Goal: Information Seeking & Learning: Learn about a topic

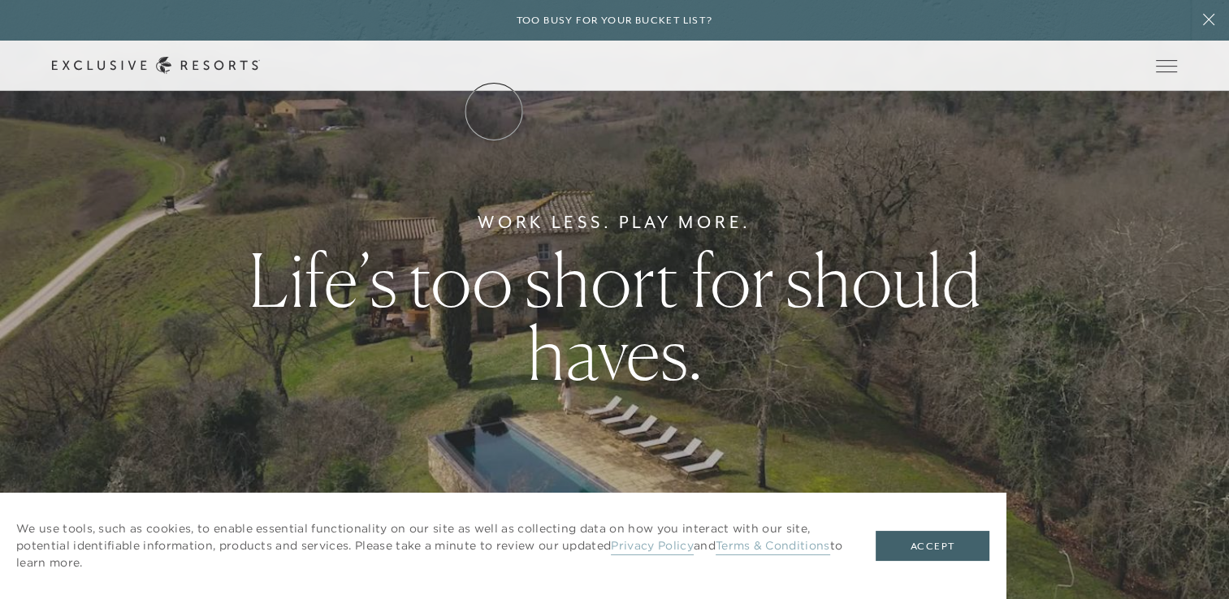
click at [0, 0] on link "The Collection" at bounding box center [0, 0] width 0 height 0
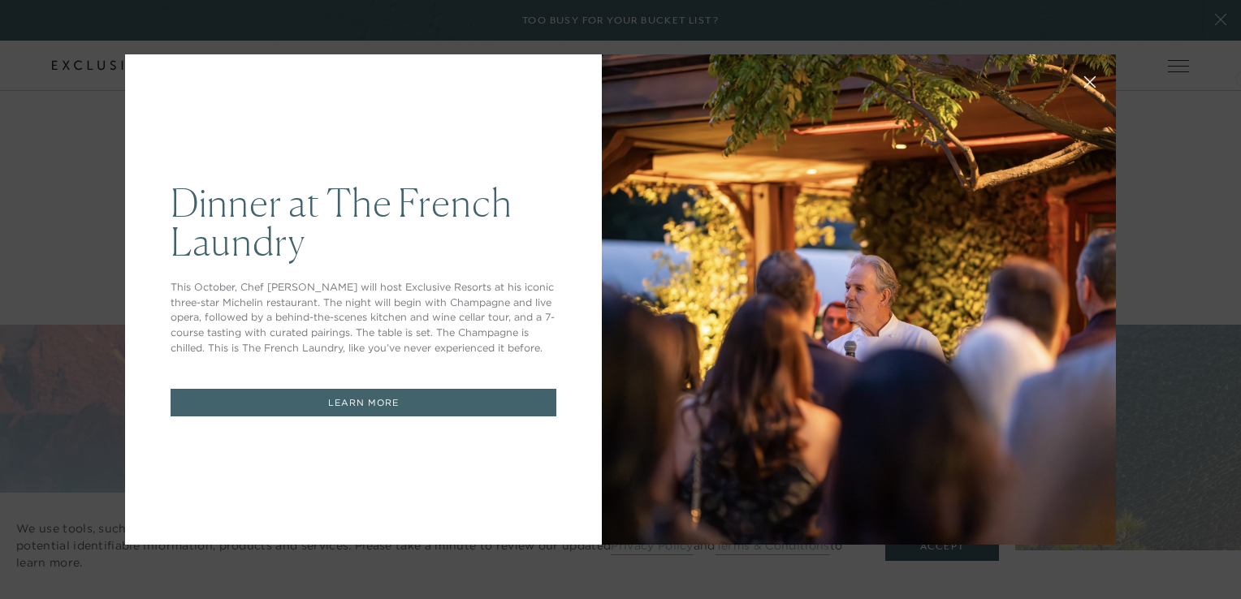
drag, startPoint x: 1231, startPoint y: 24, endPoint x: 1238, endPoint y: 76, distance: 52.4
click at [846, 314] on div at bounding box center [859, 299] width 514 height 491
click at [1084, 76] on button at bounding box center [1090, 80] width 39 height 39
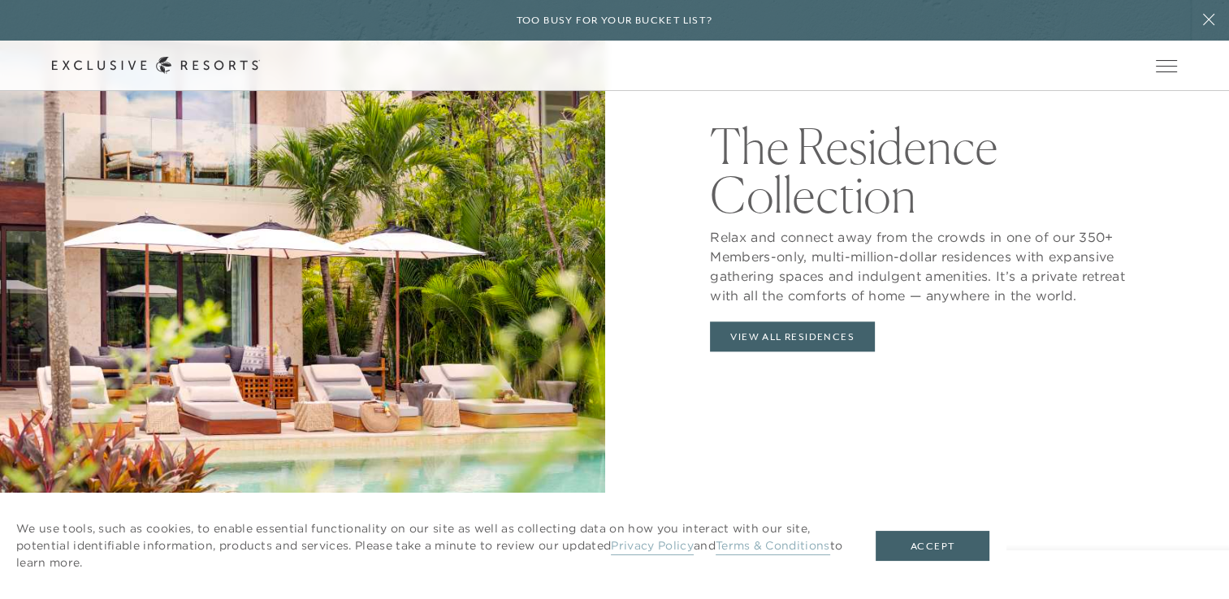
scroll to position [1590, 0]
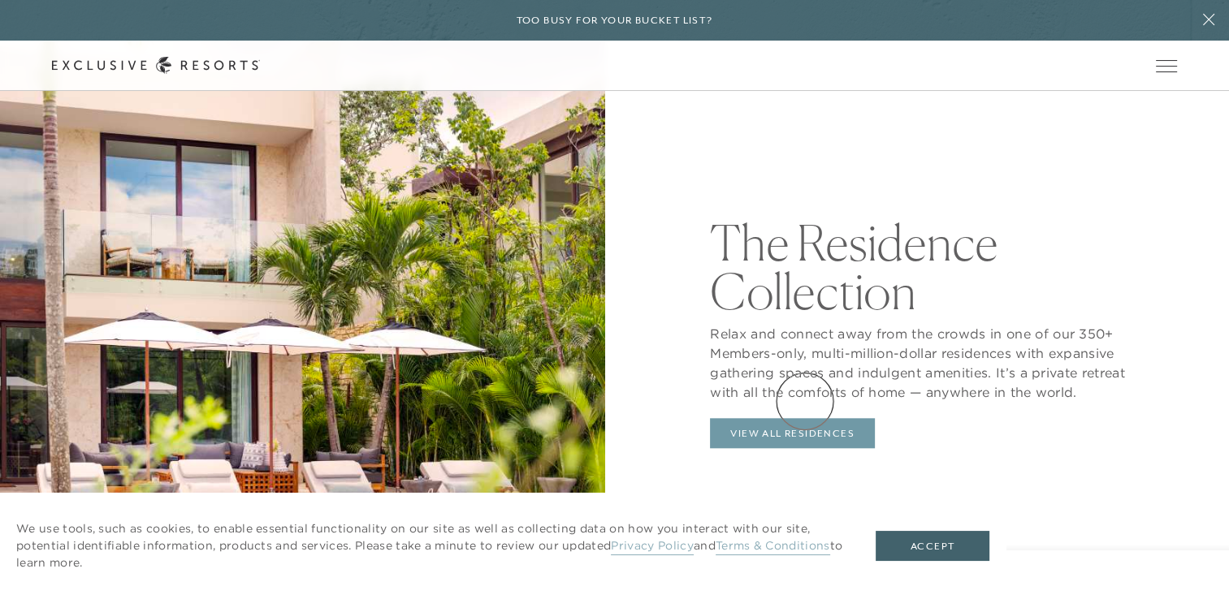
click at [805, 418] on link "View All Residences" at bounding box center [792, 433] width 165 height 31
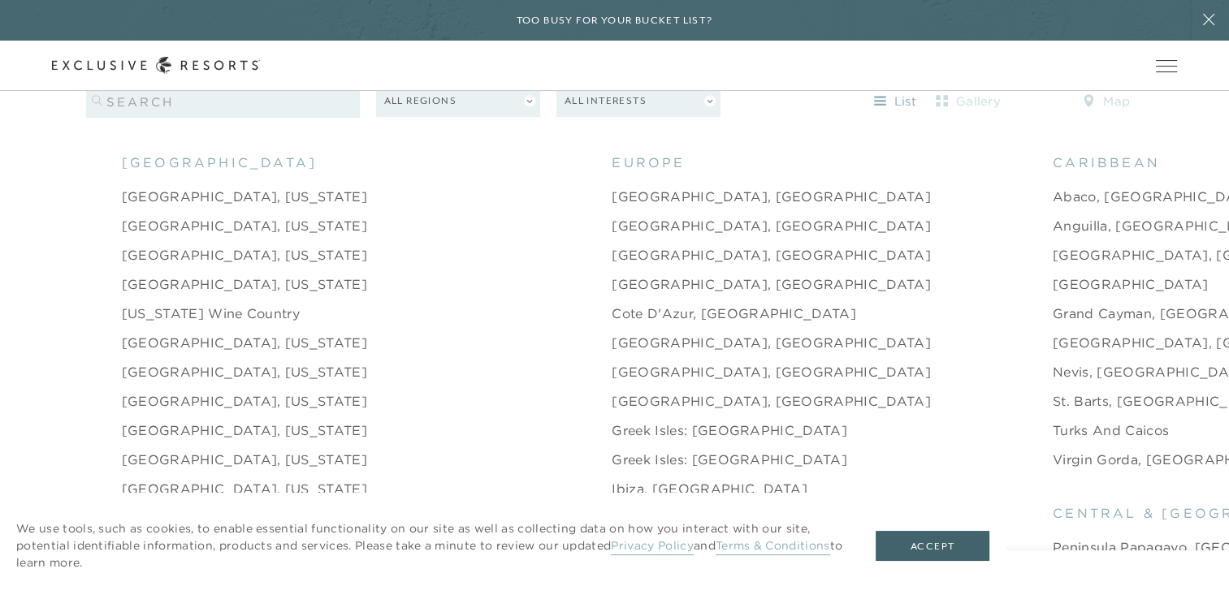
scroll to position [1600, 0]
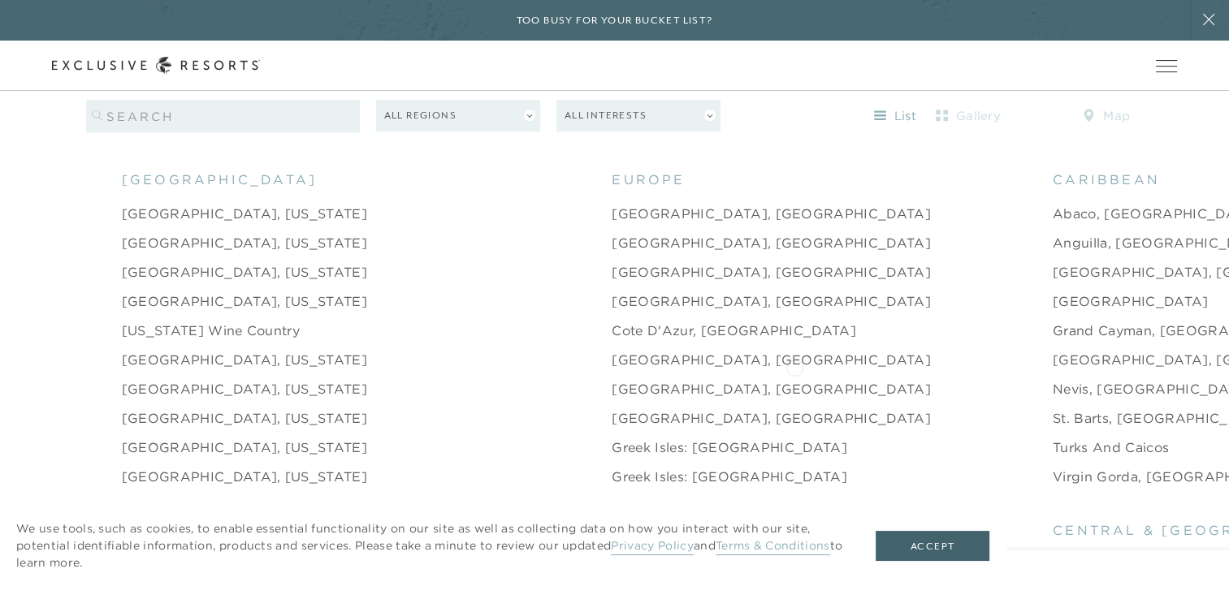
click at [1053, 379] on link "Nevis, [GEOGRAPHIC_DATA]" at bounding box center [1153, 388] width 200 height 19
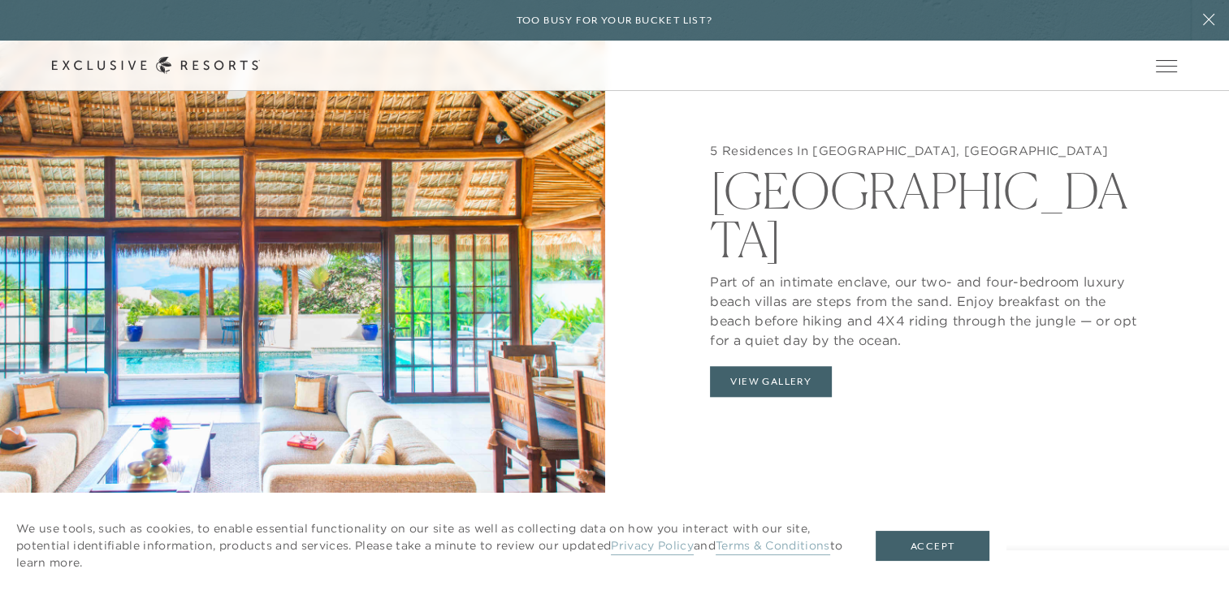
scroll to position [1599, 0]
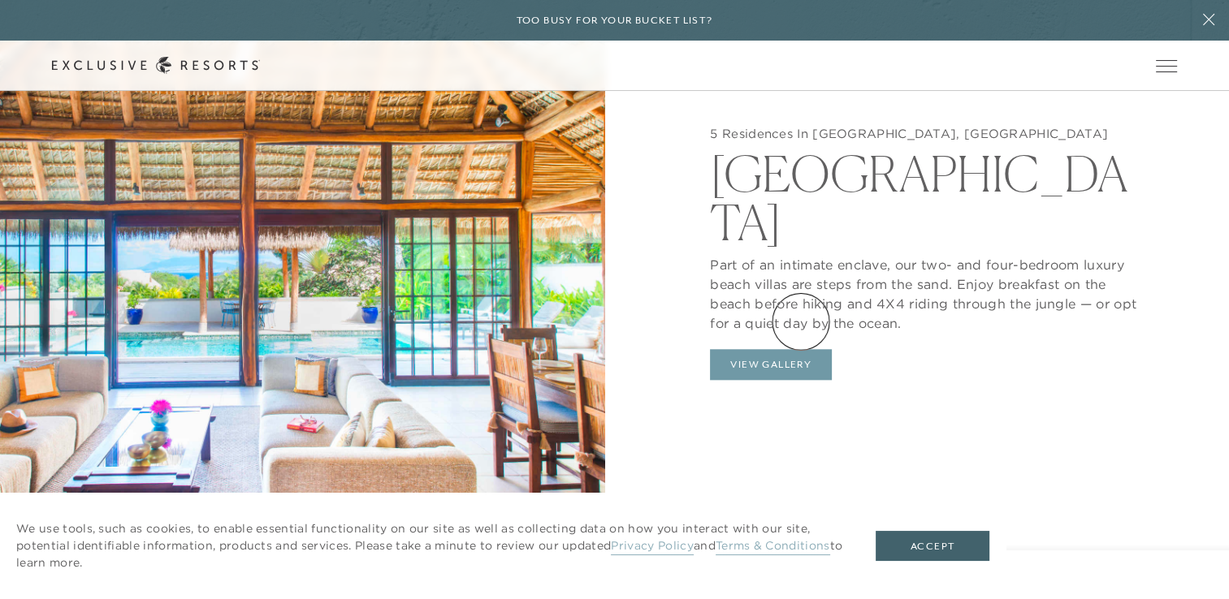
click at [801, 349] on button "View Gallery" at bounding box center [771, 364] width 122 height 31
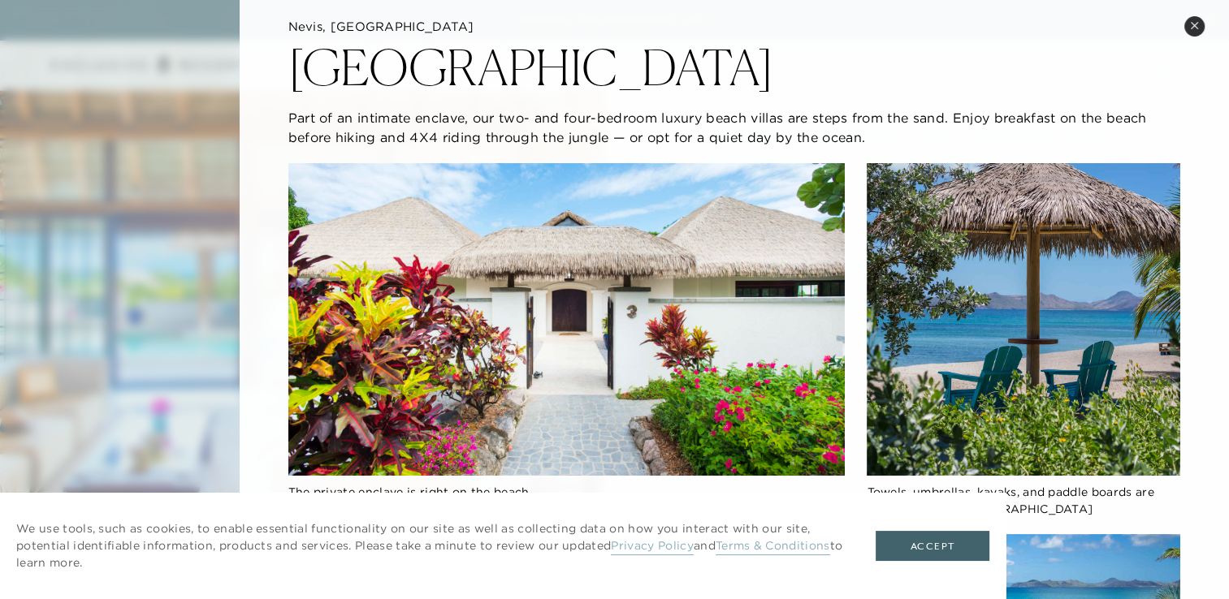
scroll to position [0, 0]
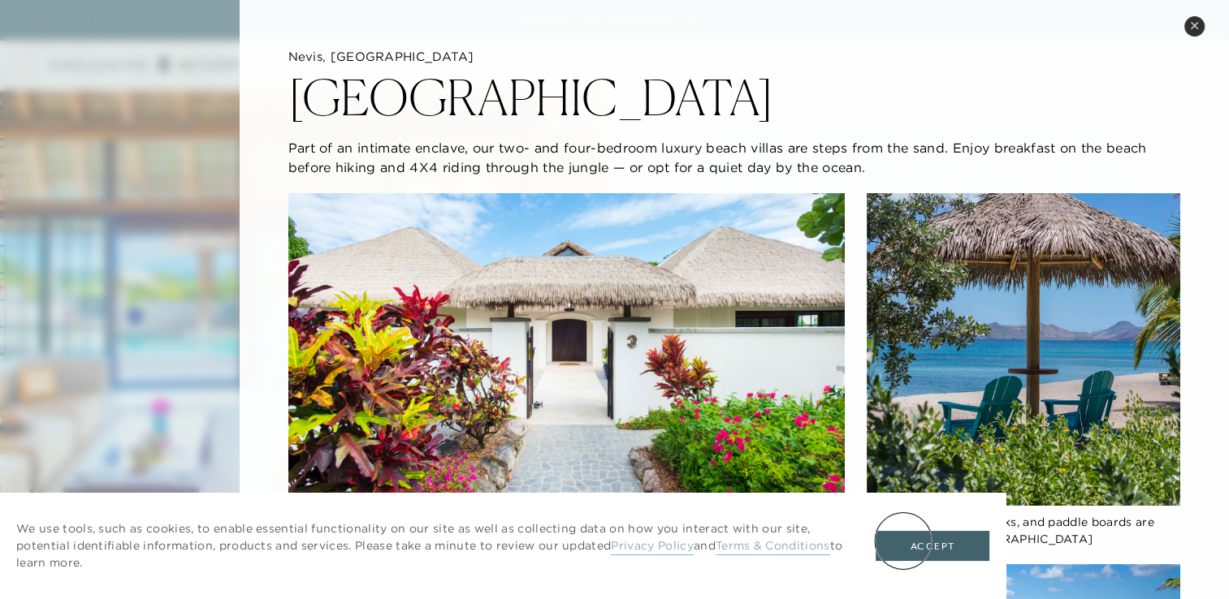
click at [903, 541] on button "Accept" at bounding box center [933, 546] width 114 height 31
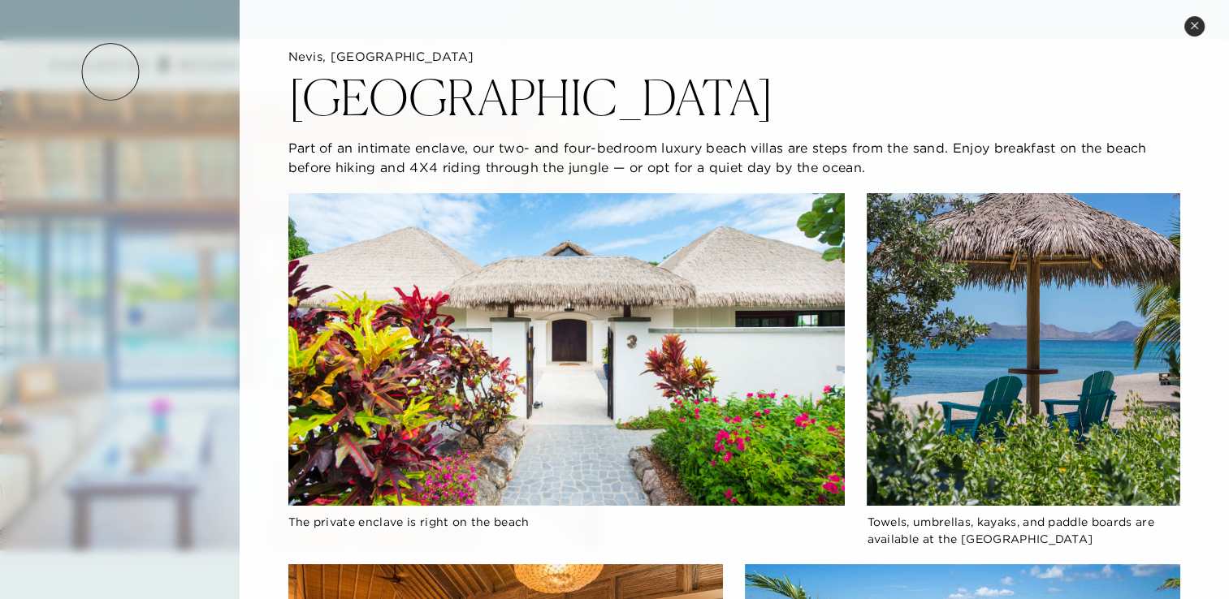
click at [110, 71] on div at bounding box center [614, 299] width 1229 height 599
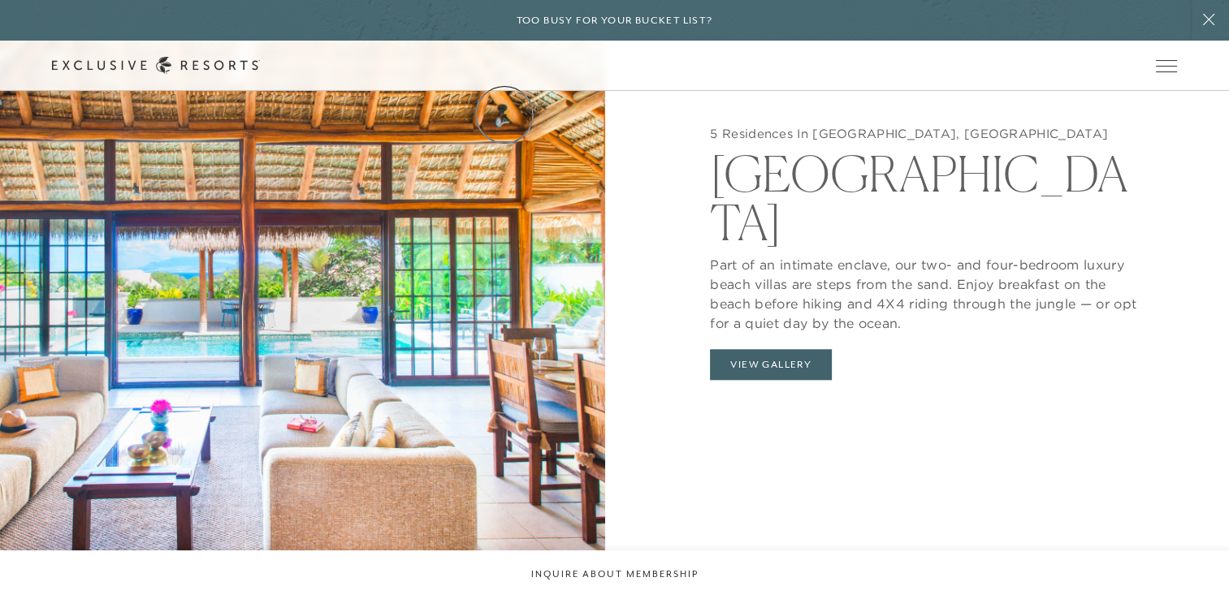
click at [0, 0] on link "Residence Collection" at bounding box center [0, 0] width 0 height 0
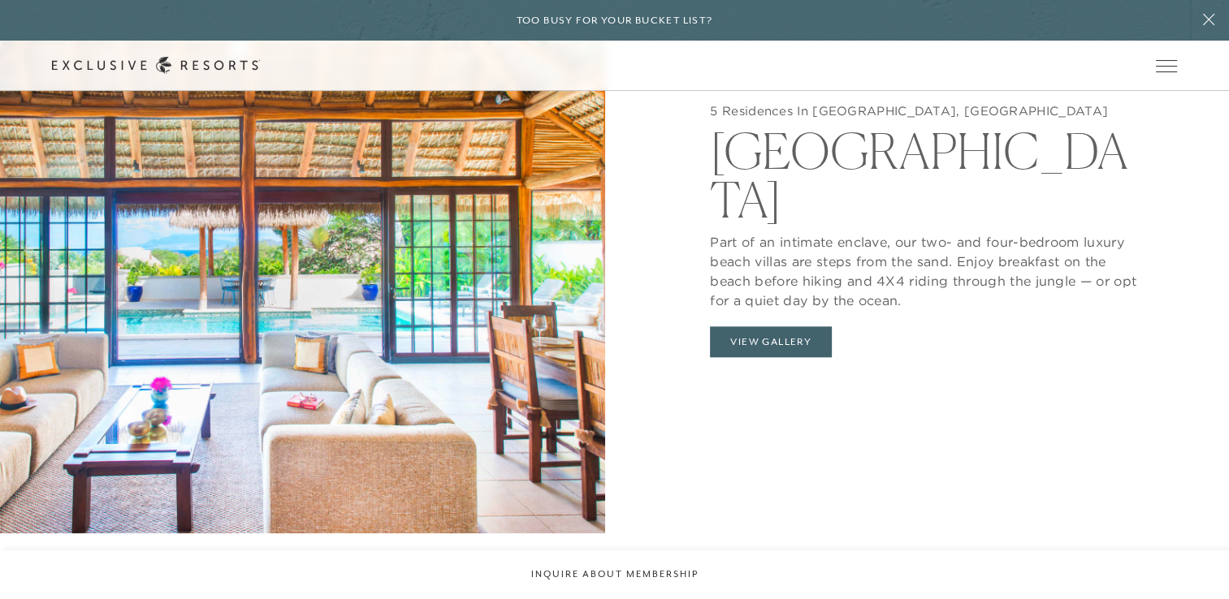
scroll to position [1631, 0]
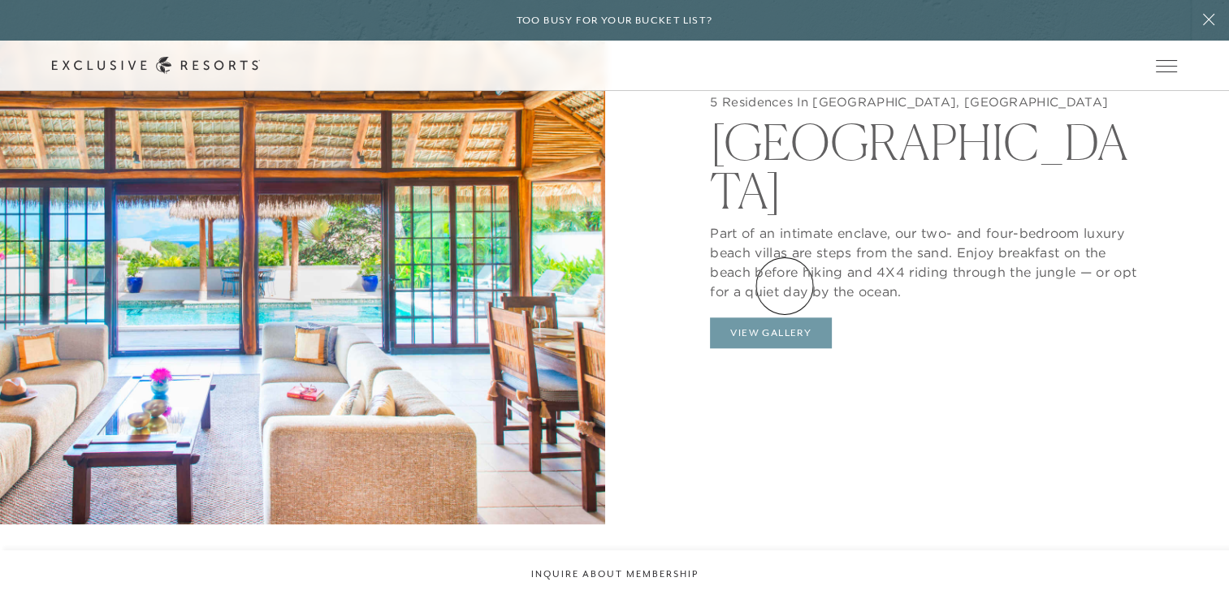
click at [785, 318] on button "View Gallery" at bounding box center [771, 333] width 122 height 31
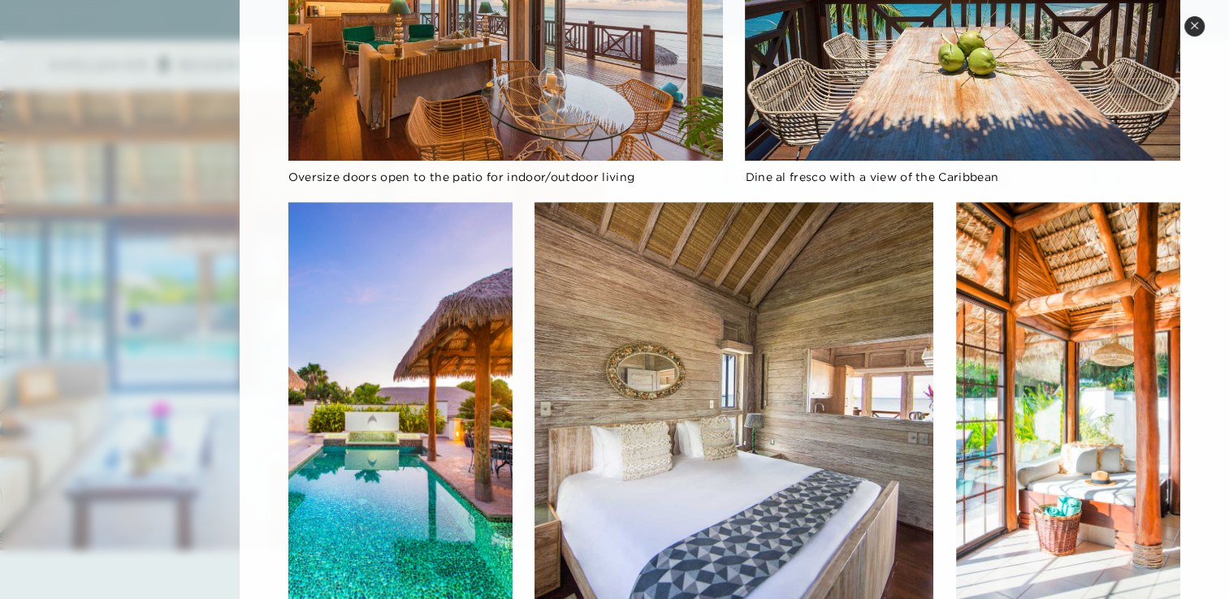
scroll to position [0, 0]
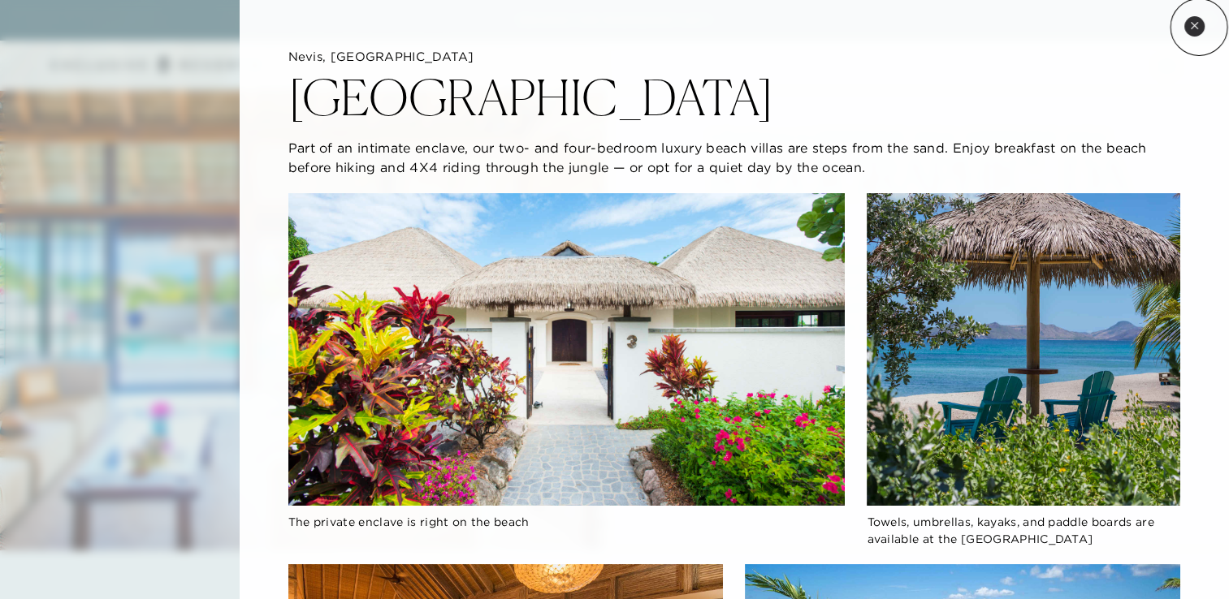
click at [1199, 27] on button "Close quickview" at bounding box center [1194, 26] width 20 height 20
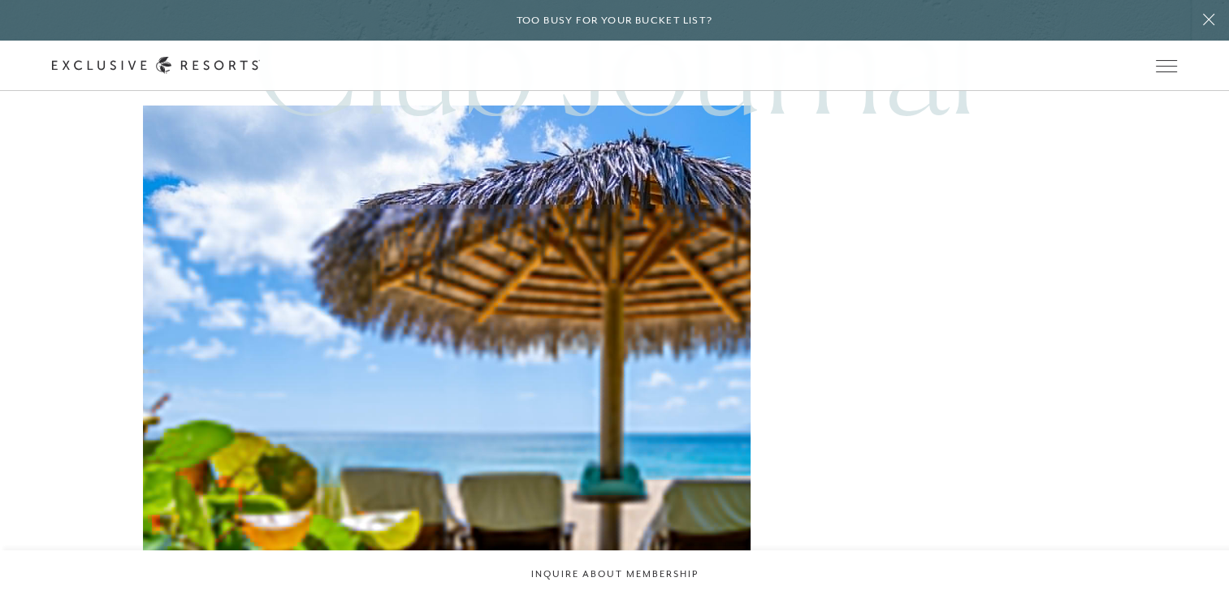
scroll to position [3901, 0]
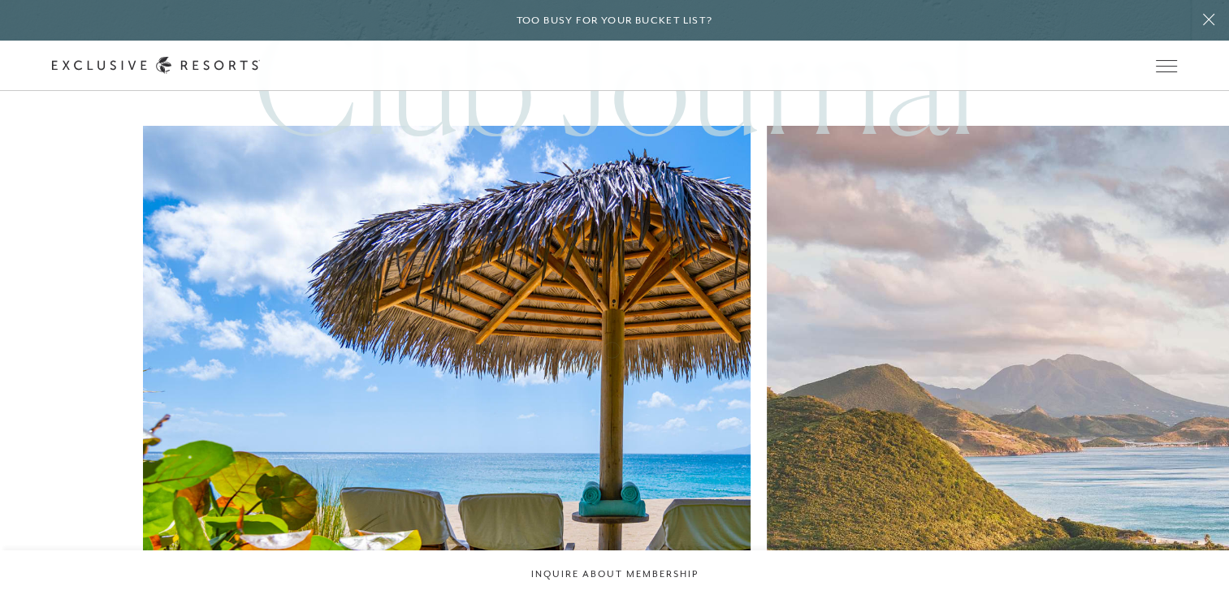
click at [736, 348] on img at bounding box center [1070, 430] width 669 height 669
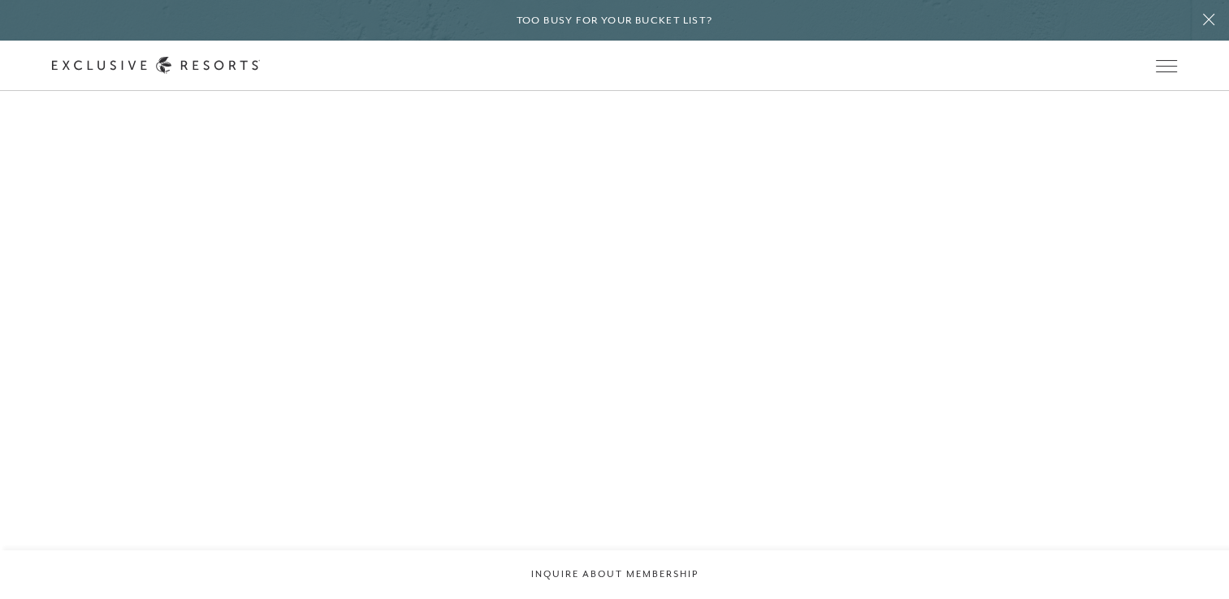
scroll to position [2073, 0]
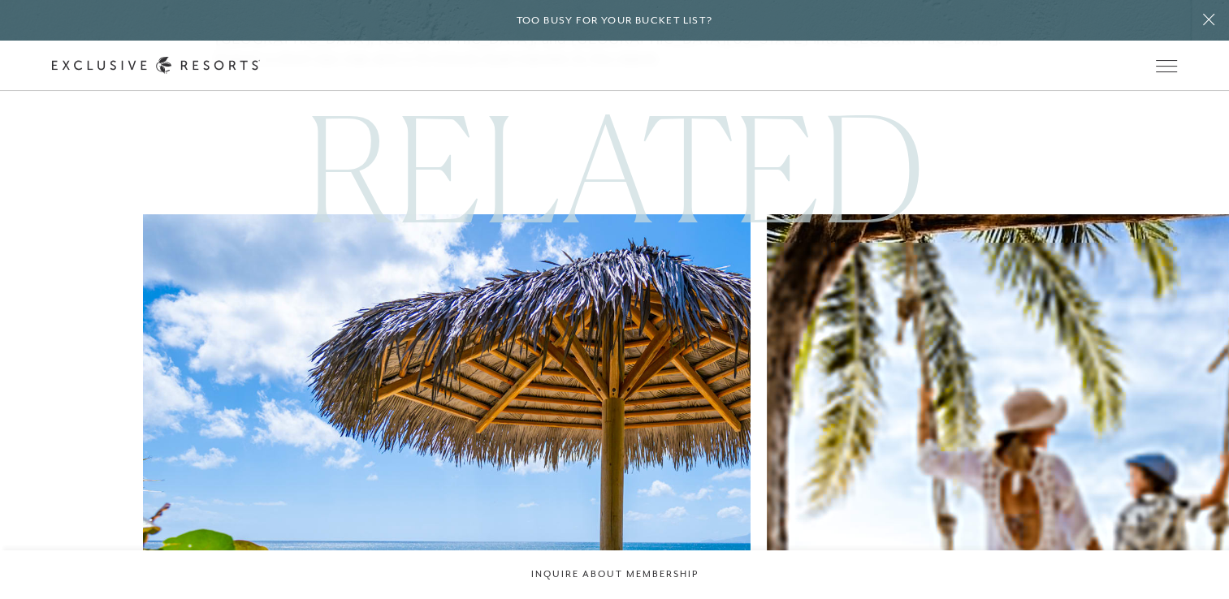
scroll to position [5831, 0]
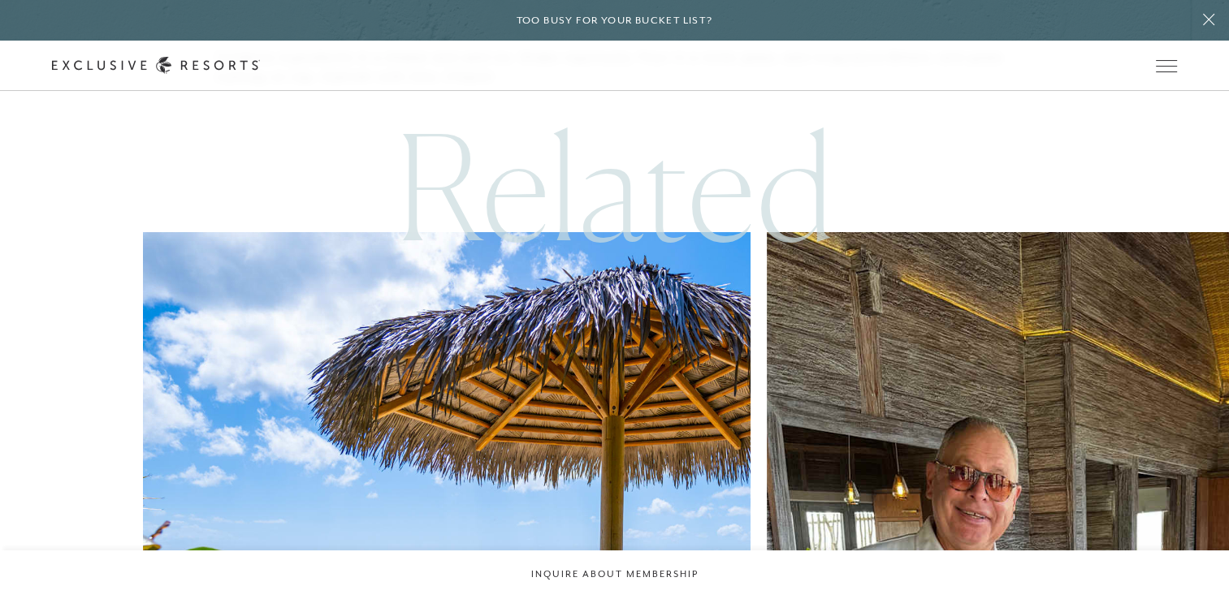
scroll to position [5686, 0]
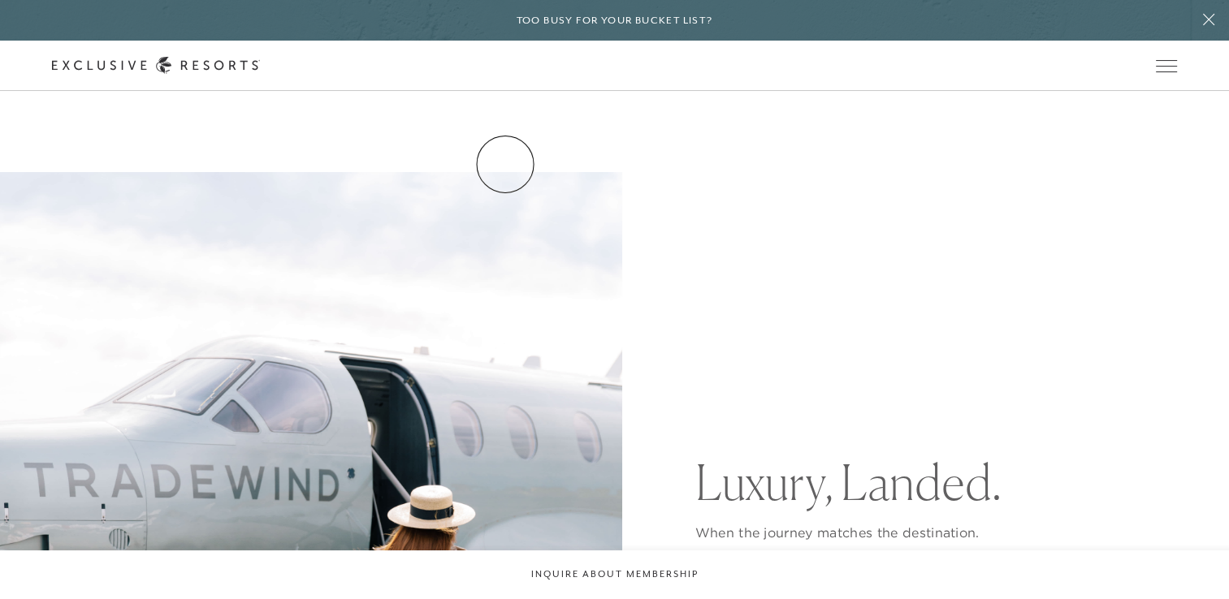
click at [0, 0] on link "Residence Collection" at bounding box center [0, 0] width 0 height 0
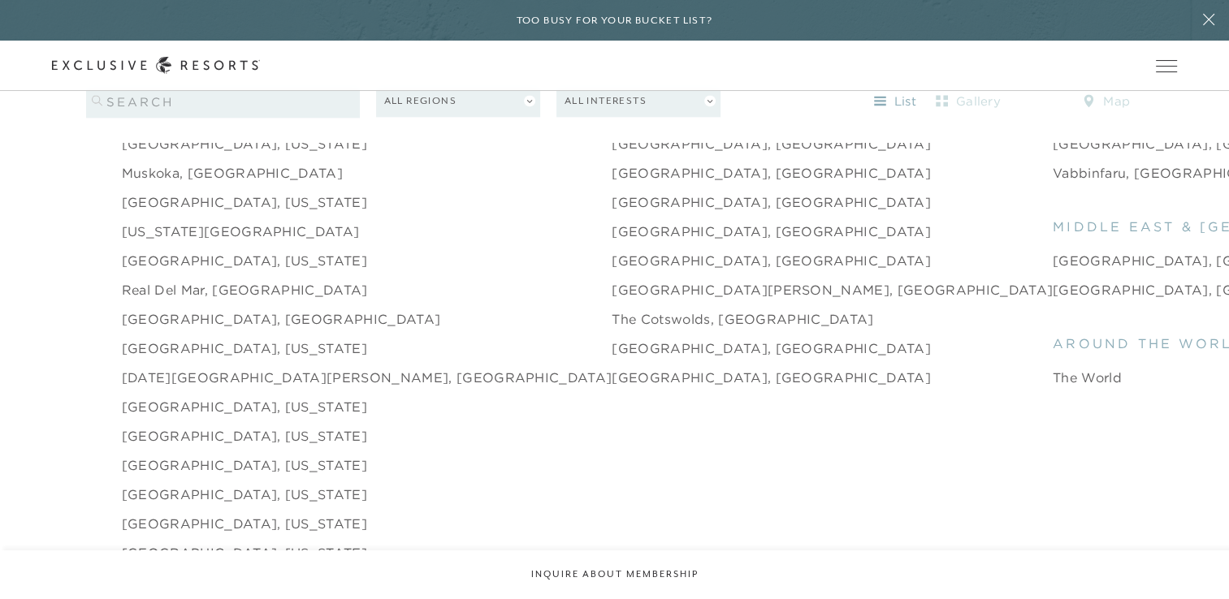
scroll to position [2309, 0]
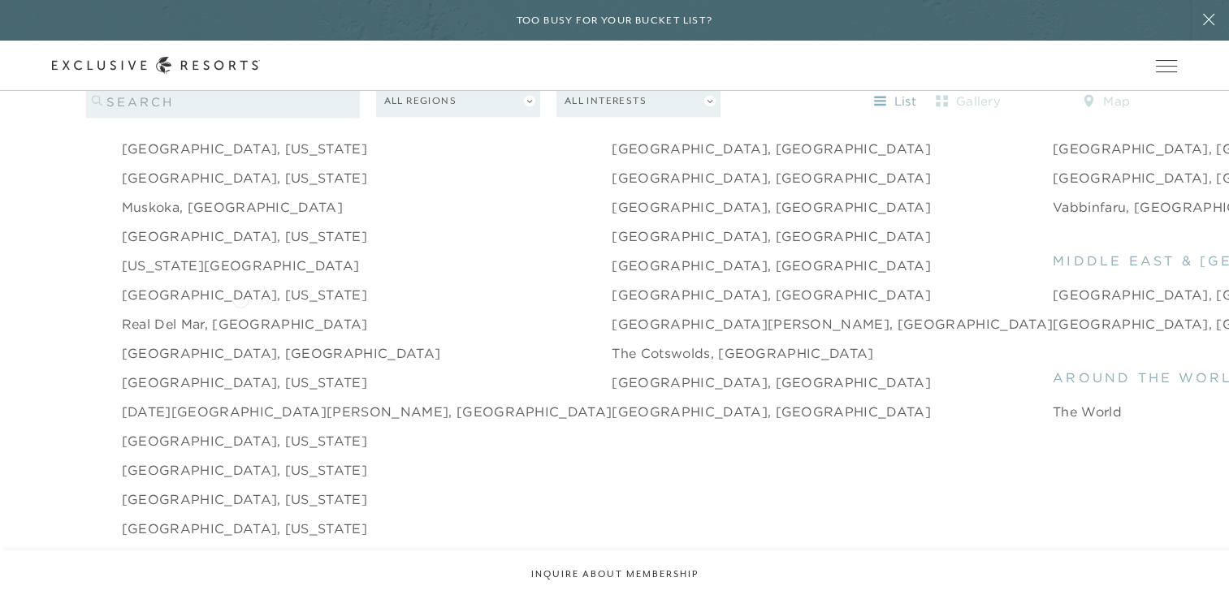
click at [240, 314] on link "Real del Mar, [GEOGRAPHIC_DATA]" at bounding box center [245, 323] width 246 height 19
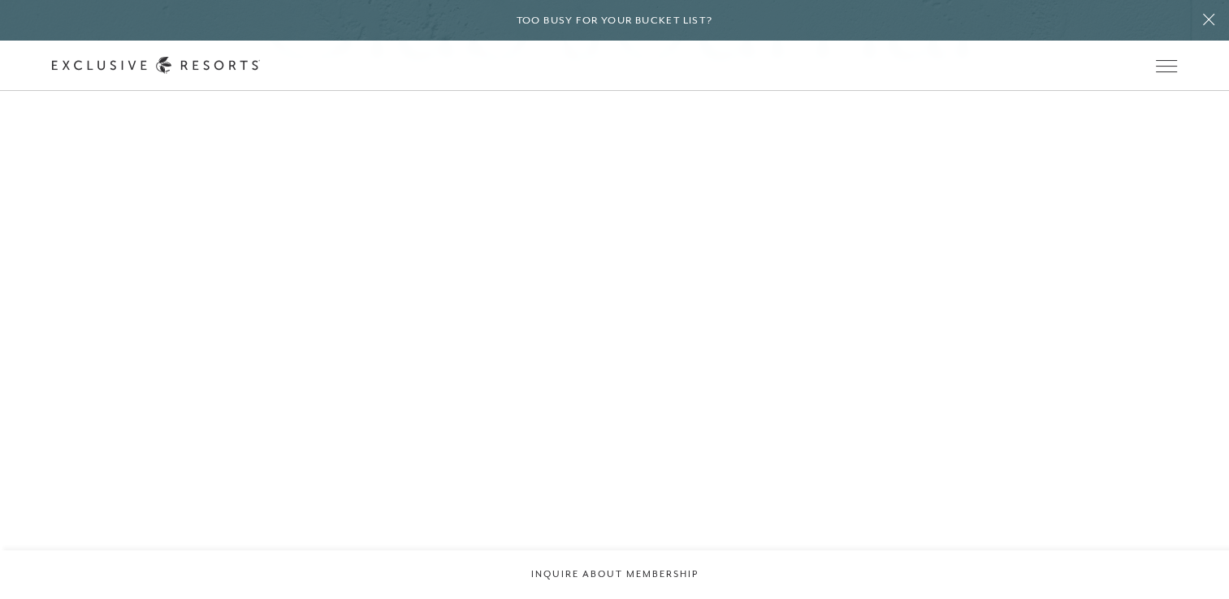
scroll to position [4057, 0]
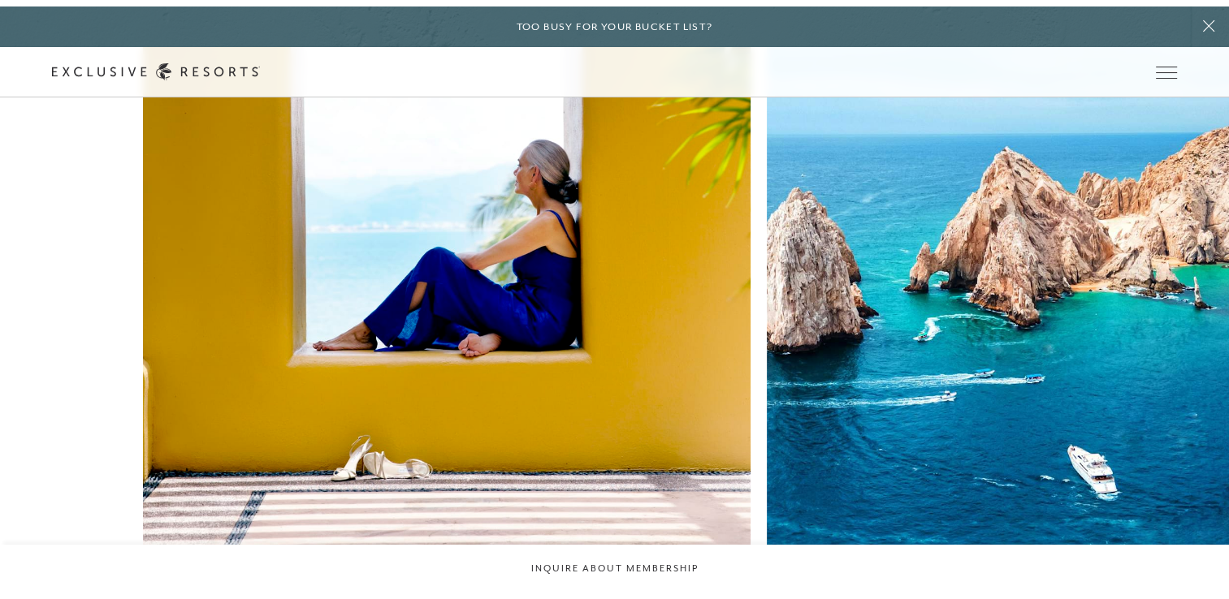
scroll to position [4057, 0]
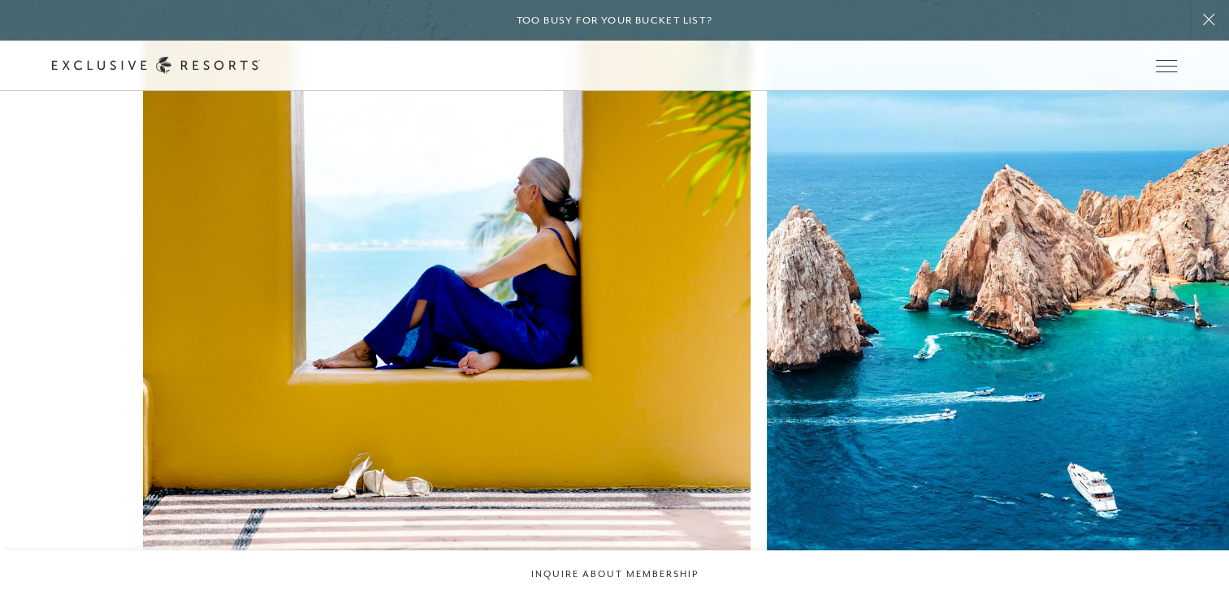
click at [736, 265] on img at bounding box center [1070, 310] width 669 height 669
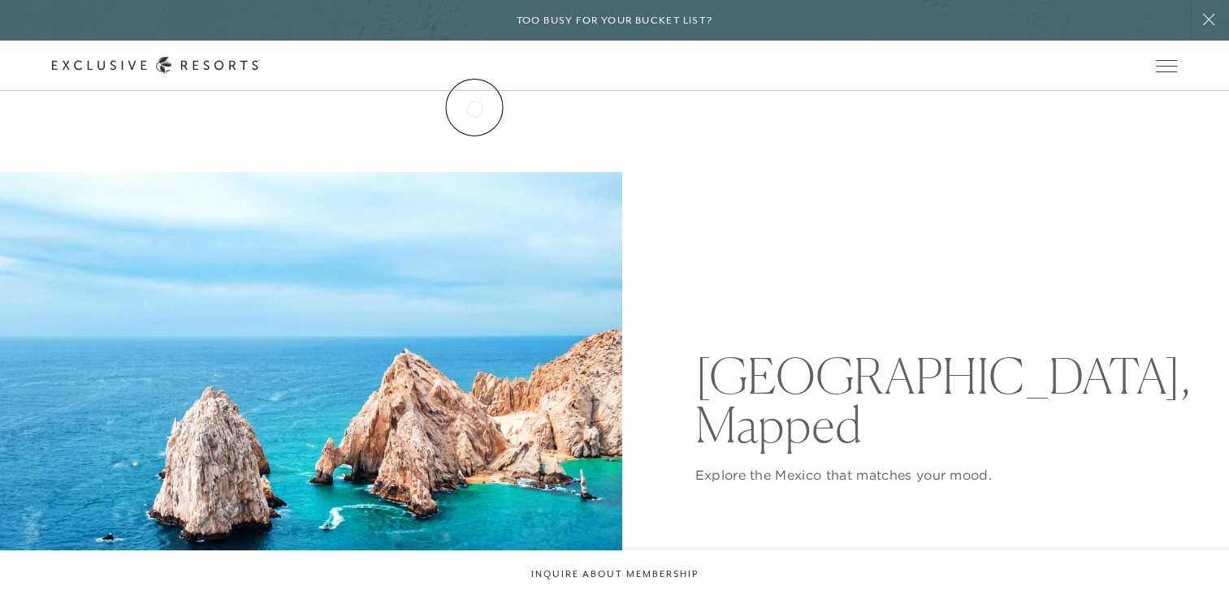
click at [0, 0] on link "The Collection" at bounding box center [0, 0] width 0 height 0
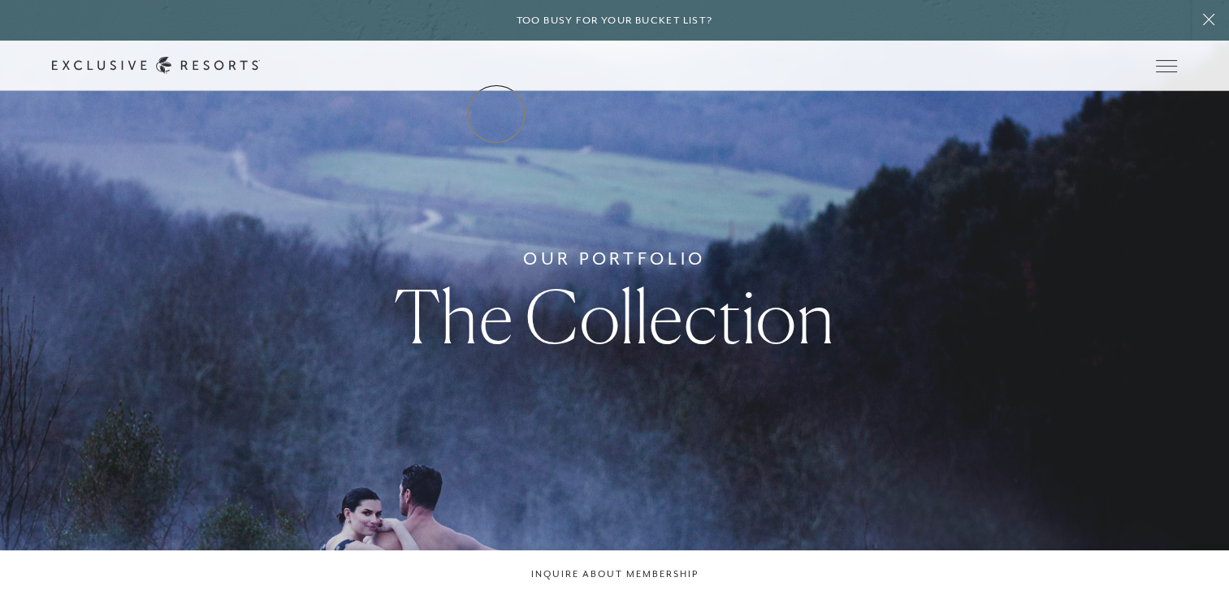
click at [0, 0] on link "The Collection" at bounding box center [0, 0] width 0 height 0
click at [0, 0] on link "Residence Collection" at bounding box center [0, 0] width 0 height 0
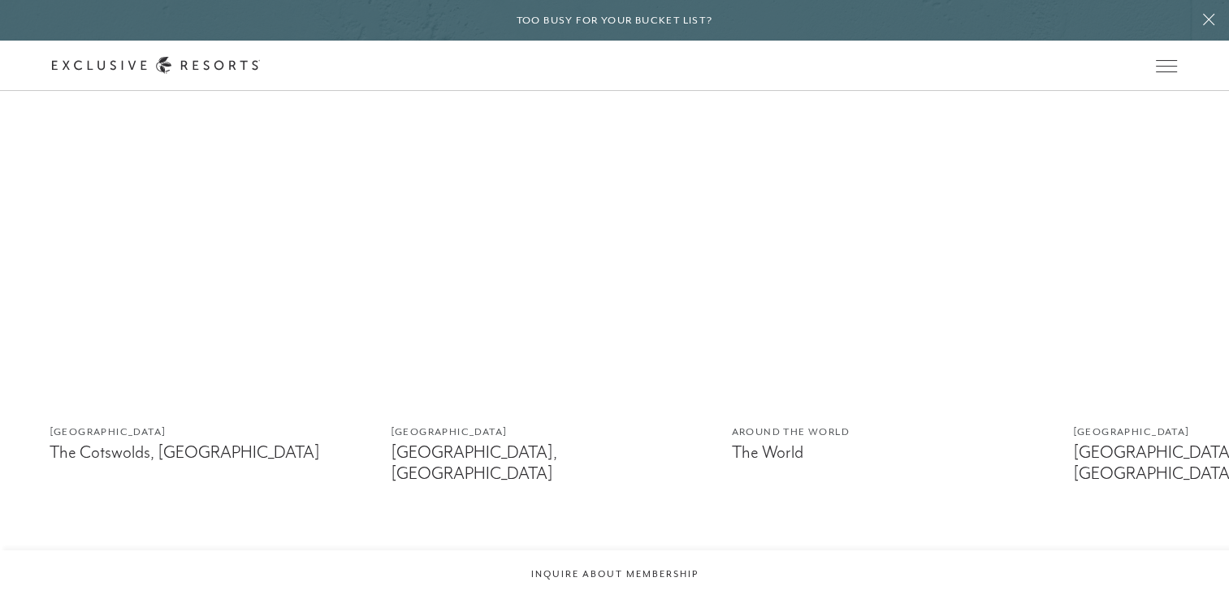
scroll to position [954, 0]
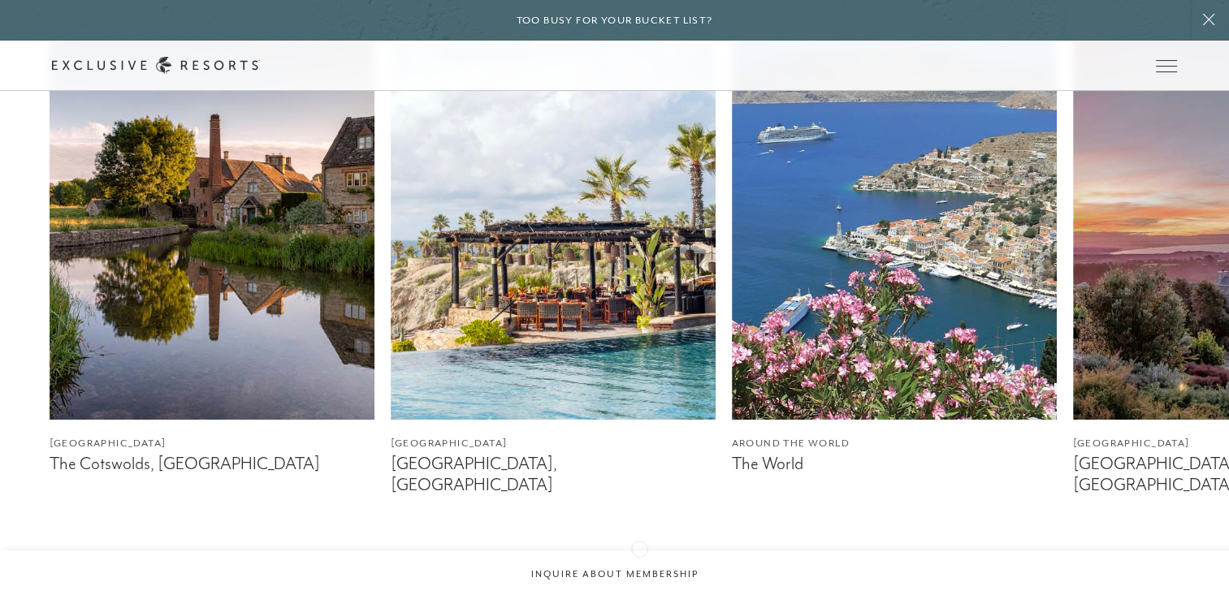
click at [639, 557] on div at bounding box center [635, 576] width 33 height 39
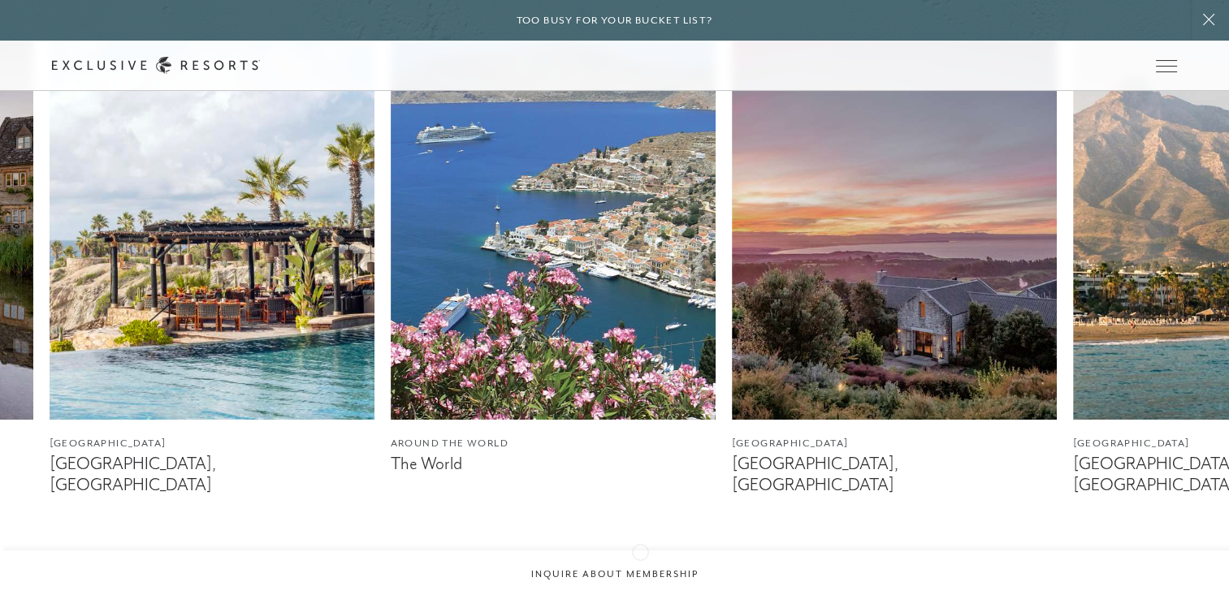
click at [640, 557] on div at bounding box center [635, 576] width 33 height 39
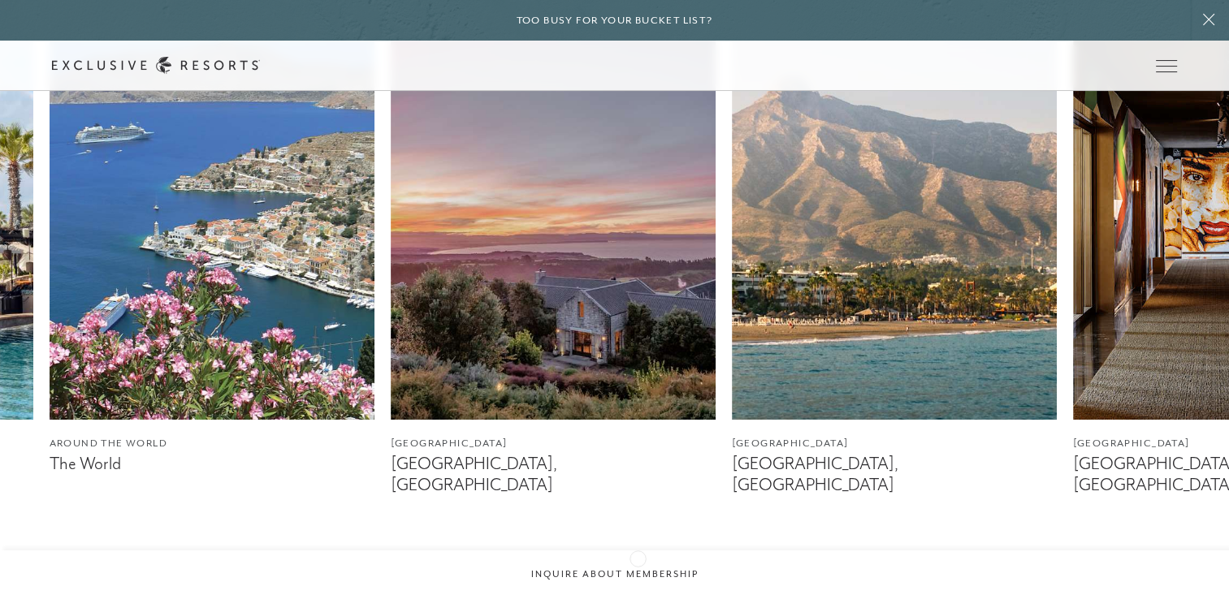
click at [638, 573] on icon at bounding box center [635, 576] width 33 height 6
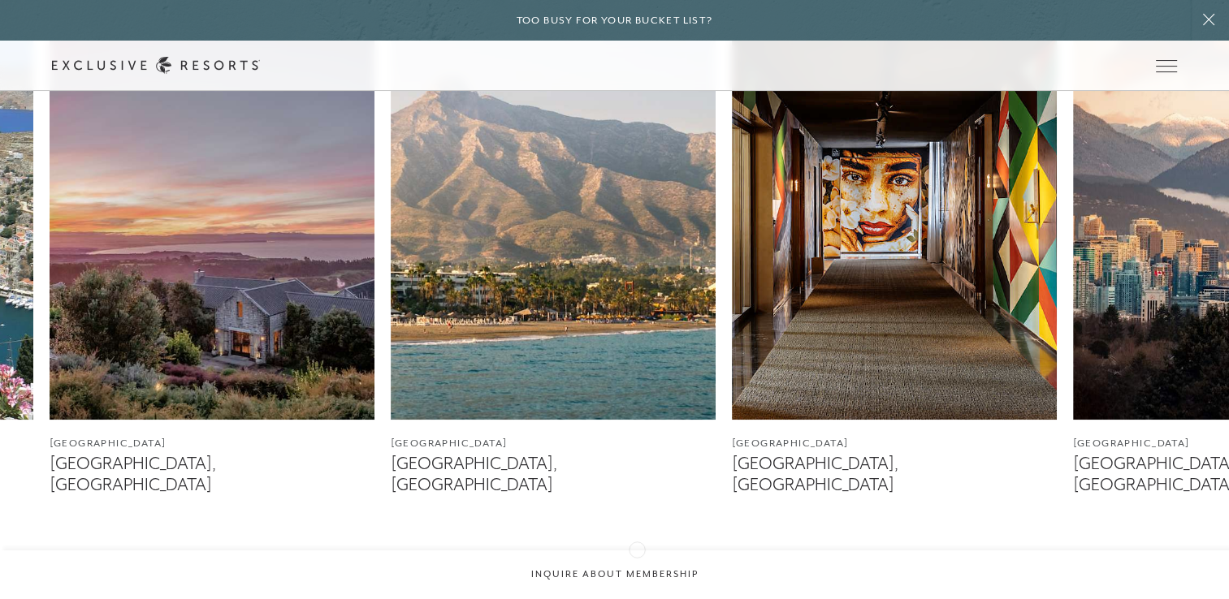
click at [637, 557] on div at bounding box center [635, 576] width 33 height 39
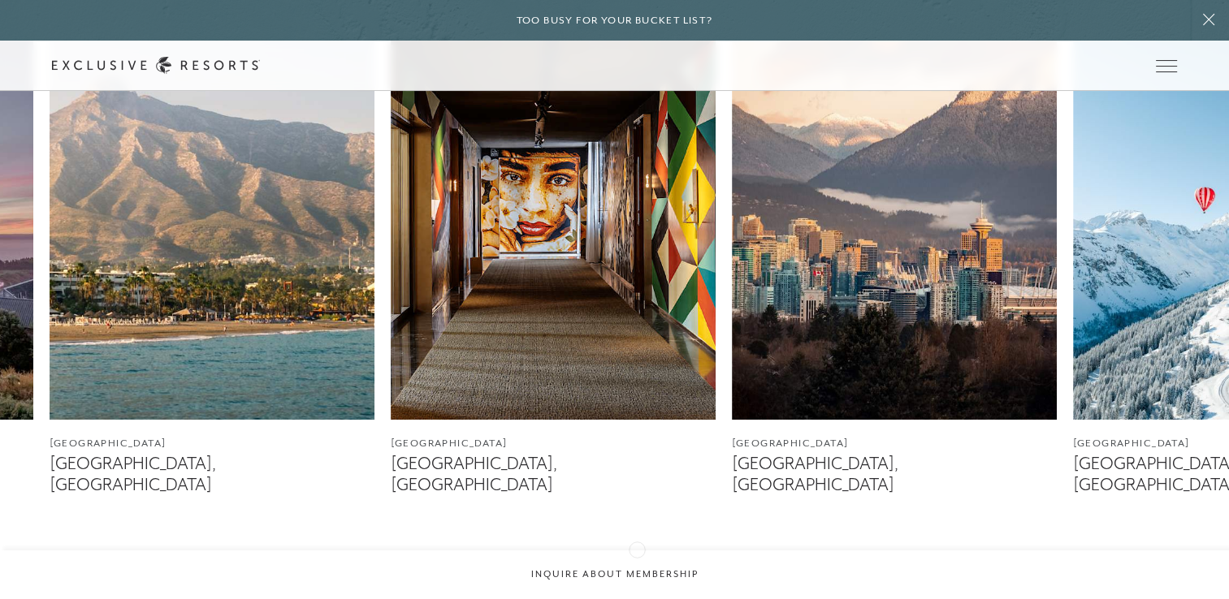
click at [637, 557] on div at bounding box center [635, 576] width 33 height 39
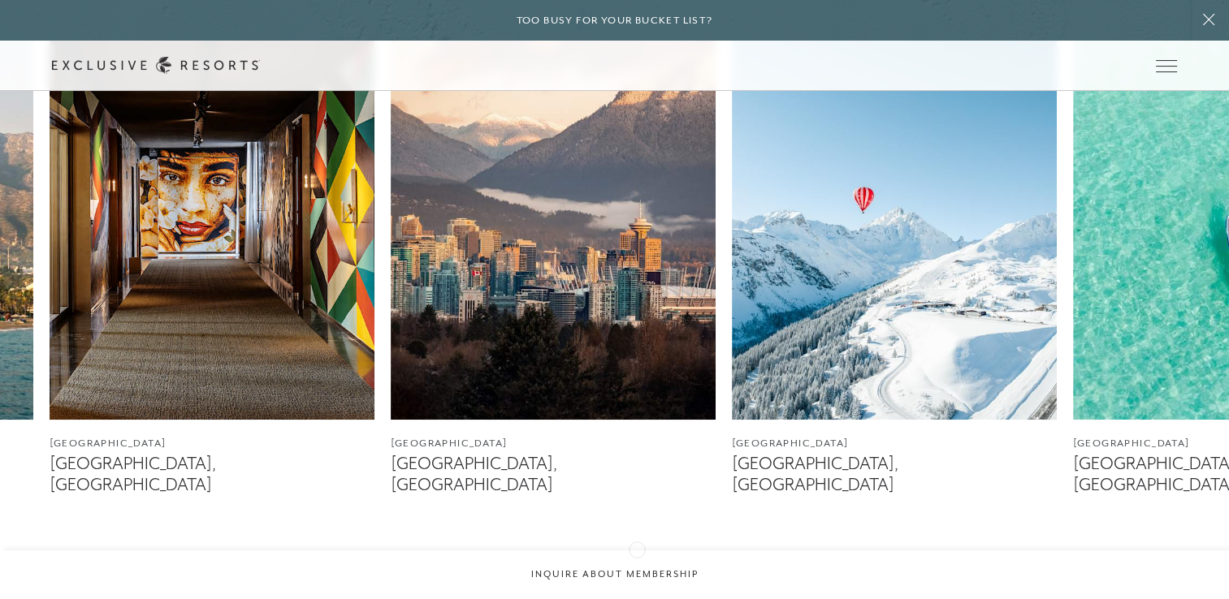
click at [637, 557] on div at bounding box center [635, 576] width 33 height 39
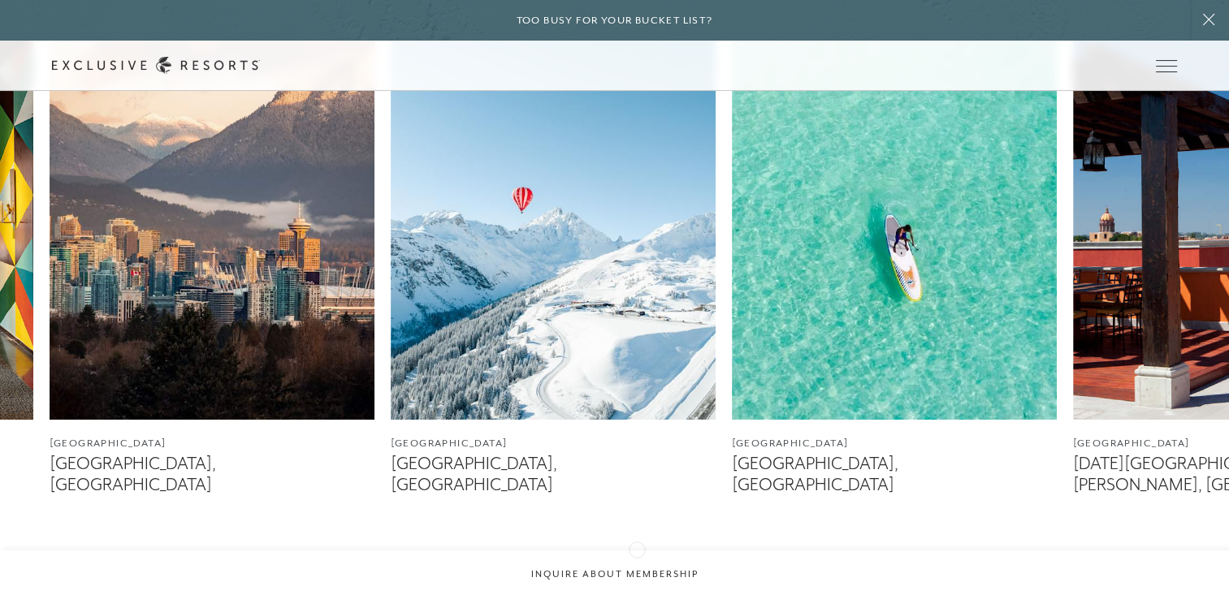
click at [637, 557] on div at bounding box center [635, 576] width 33 height 39
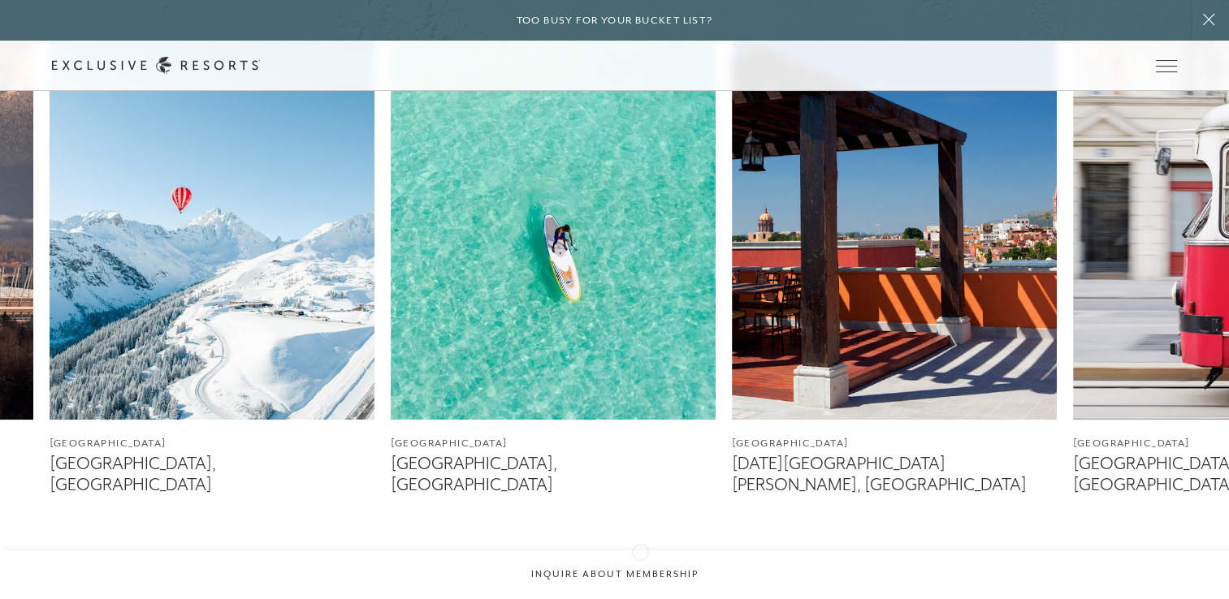
click at [640, 557] on div at bounding box center [635, 576] width 33 height 39
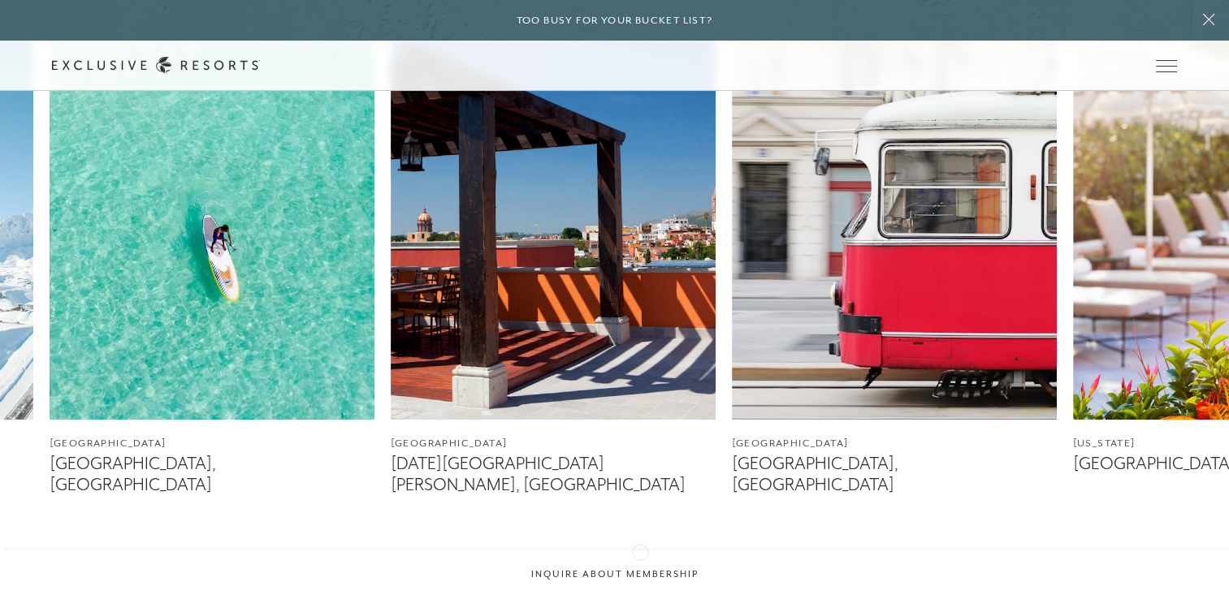
click at [640, 557] on div at bounding box center [635, 576] width 33 height 39
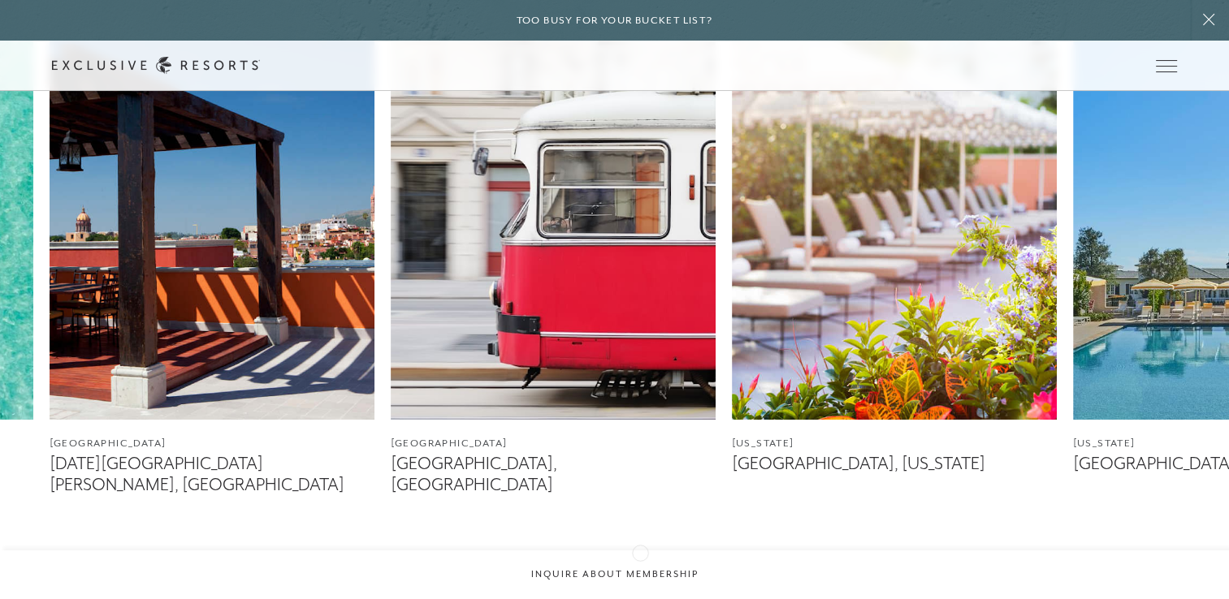
click at [640, 573] on icon at bounding box center [635, 576] width 33 height 6
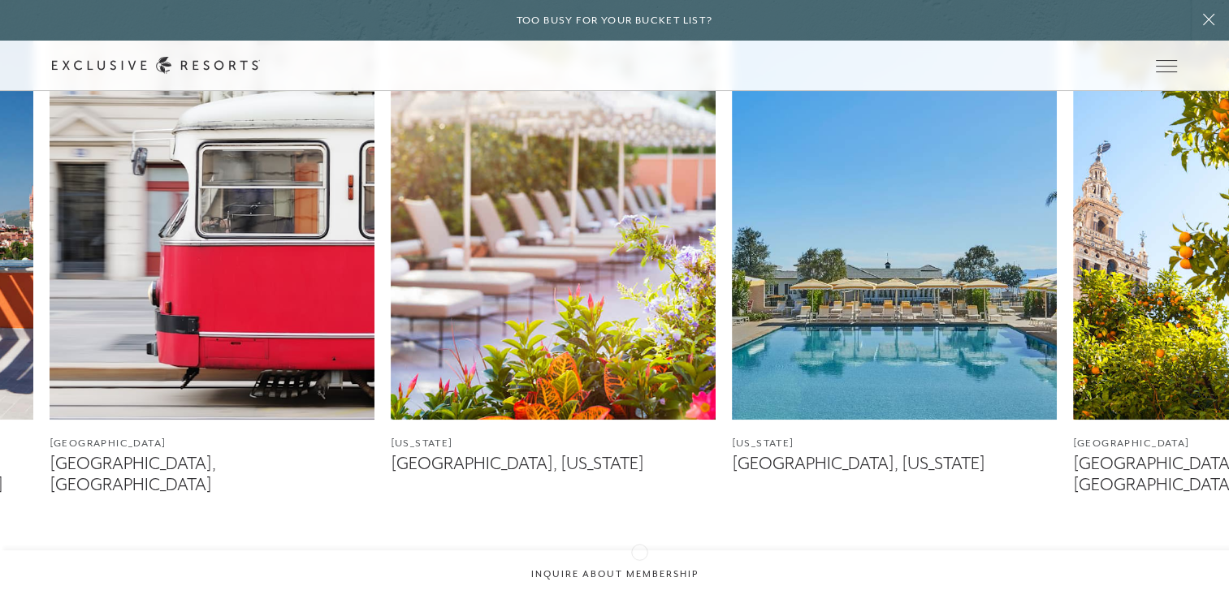
click at [639, 557] on div at bounding box center [635, 576] width 33 height 39
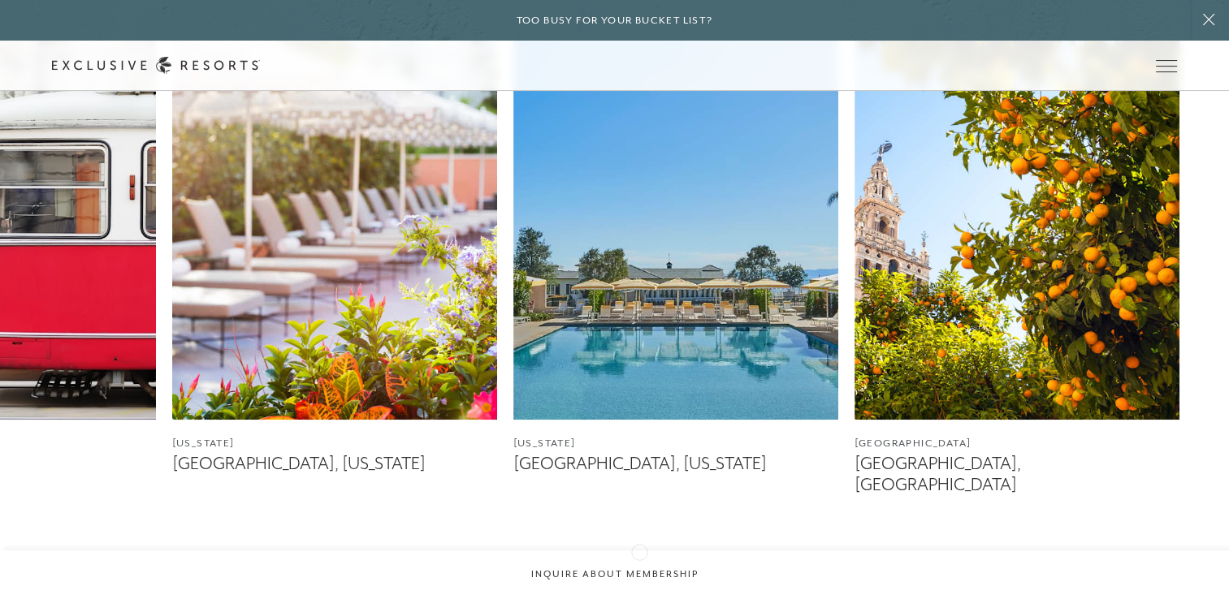
click at [639, 557] on div at bounding box center [635, 576] width 33 height 39
click at [597, 573] on icon at bounding box center [594, 576] width 33 height 6
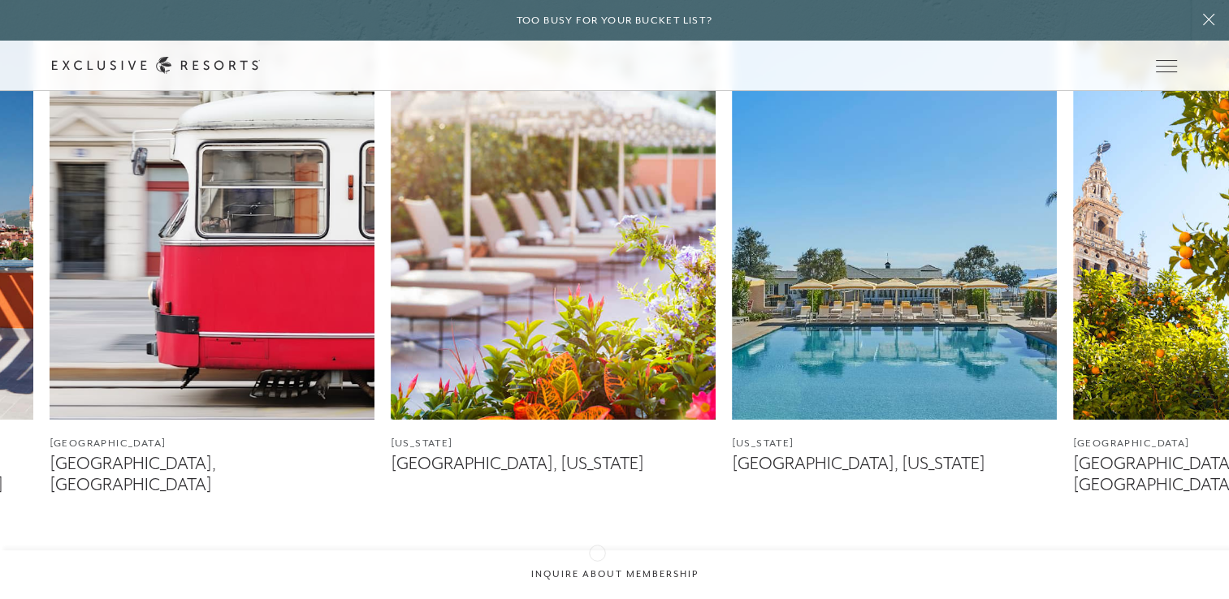
click at [597, 573] on icon at bounding box center [594, 576] width 33 height 6
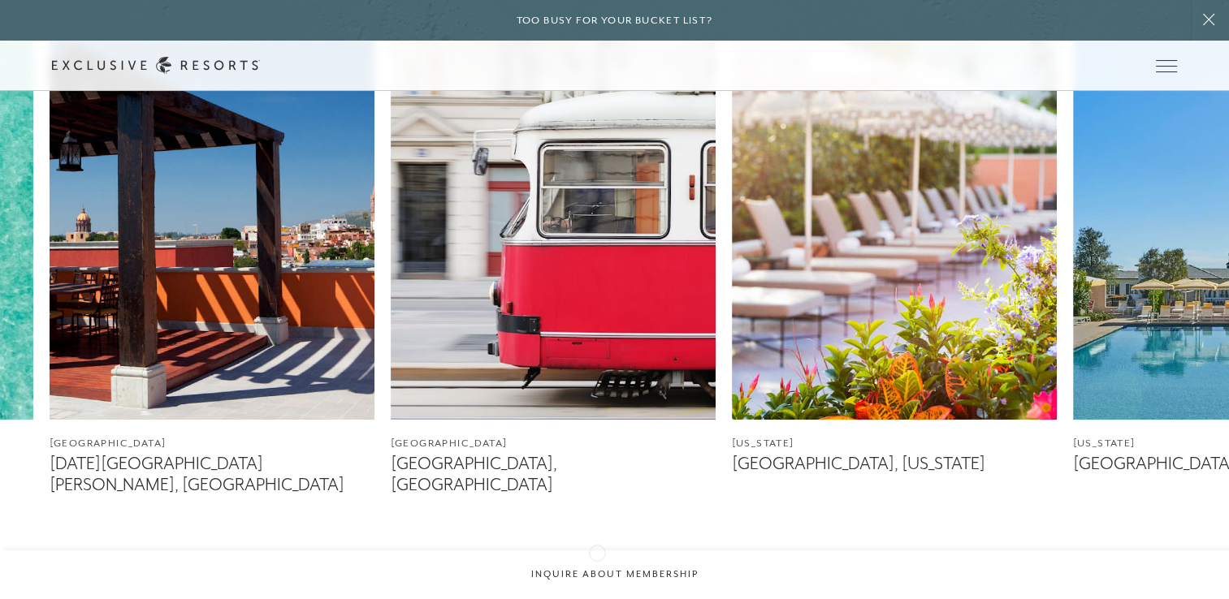
click at [597, 573] on icon at bounding box center [594, 576] width 33 height 6
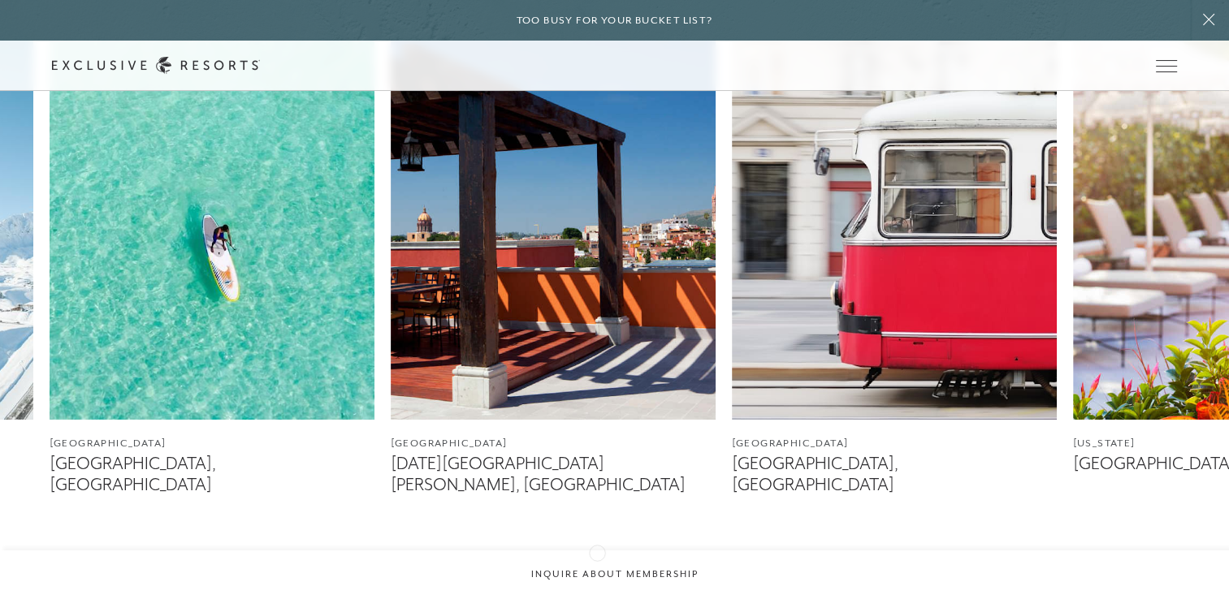
click at [597, 557] on div at bounding box center [594, 576] width 33 height 39
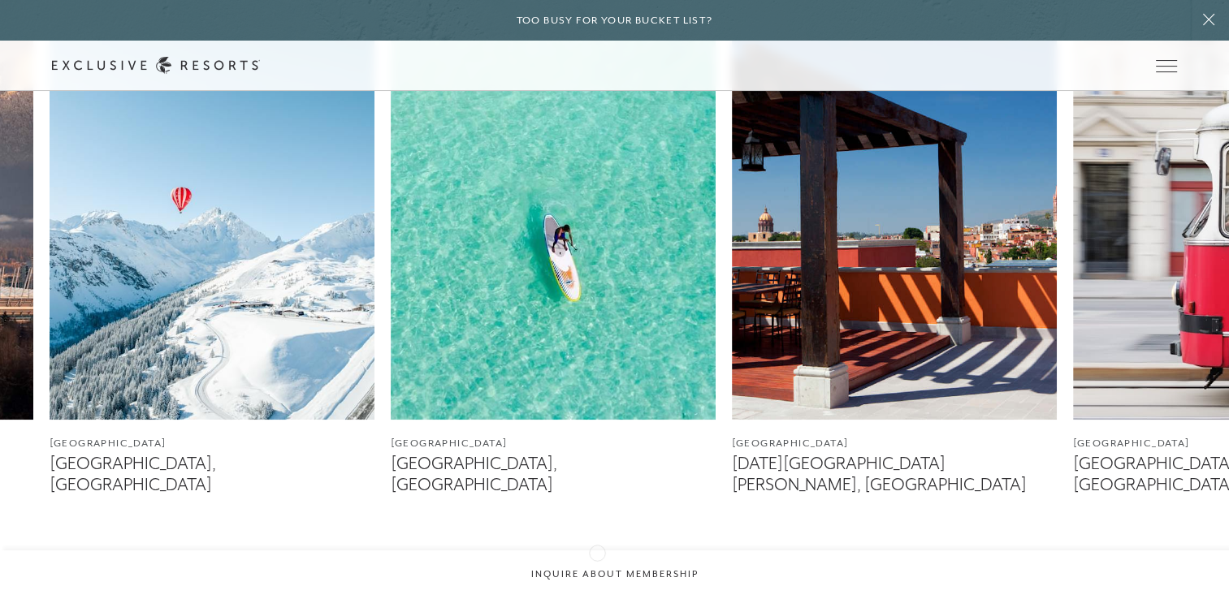
click at [597, 573] on icon at bounding box center [594, 576] width 33 height 6
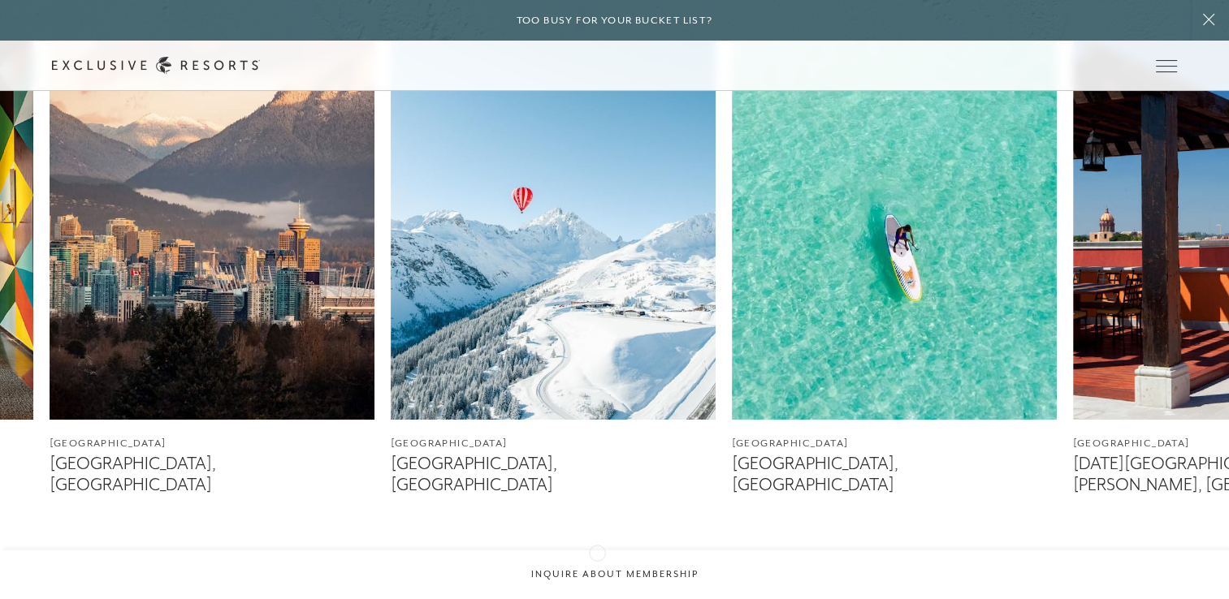
click at [597, 573] on icon at bounding box center [594, 576] width 33 height 6
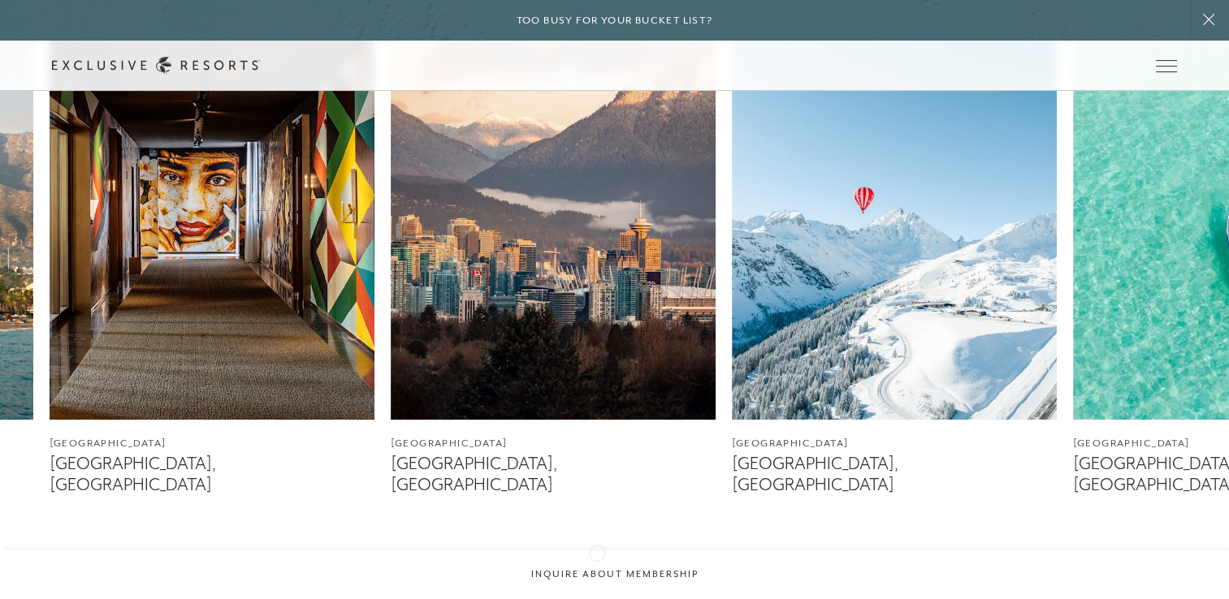
click at [597, 573] on icon at bounding box center [594, 576] width 33 height 6
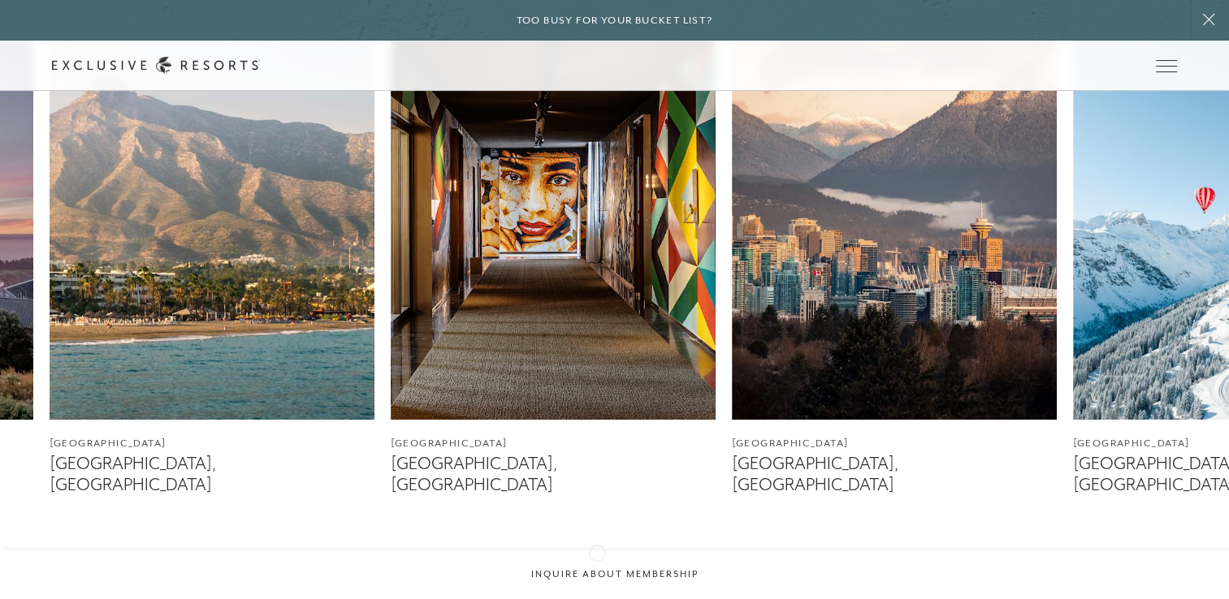
click at [597, 573] on icon at bounding box center [594, 576] width 33 height 6
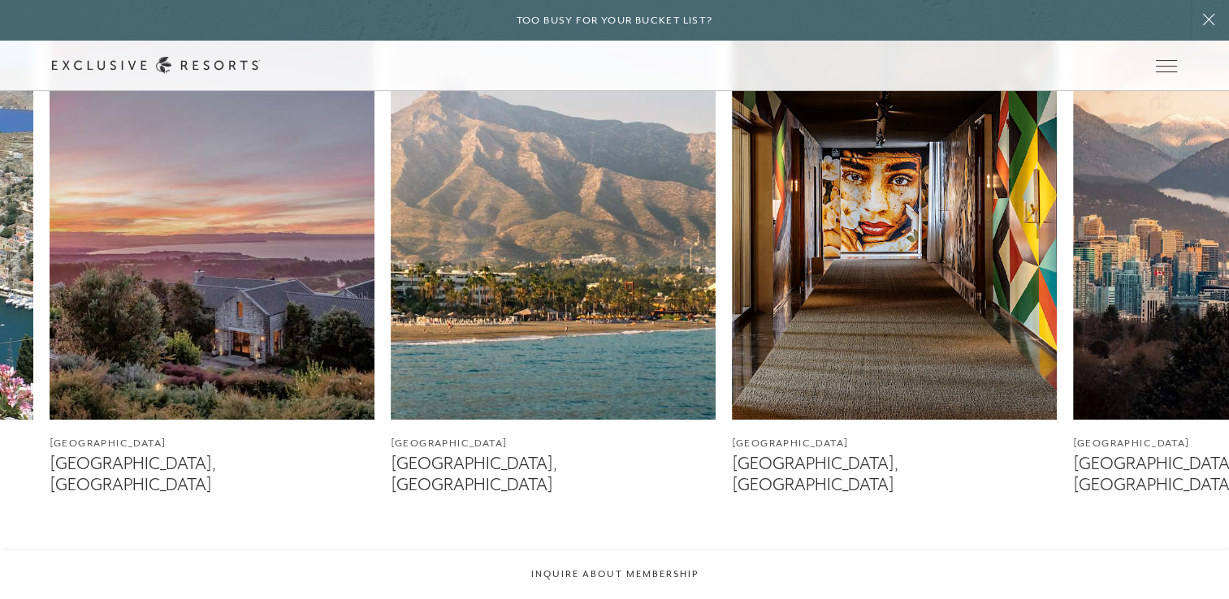
click at [597, 573] on icon at bounding box center [594, 576] width 33 height 6
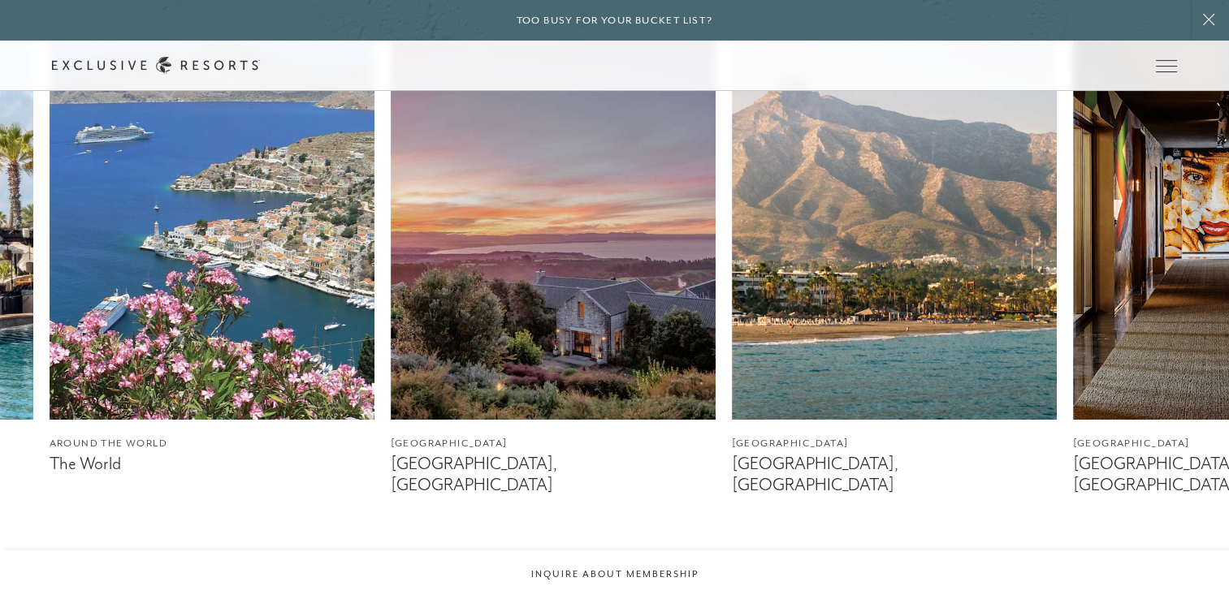
click at [597, 573] on icon at bounding box center [594, 576] width 33 height 6
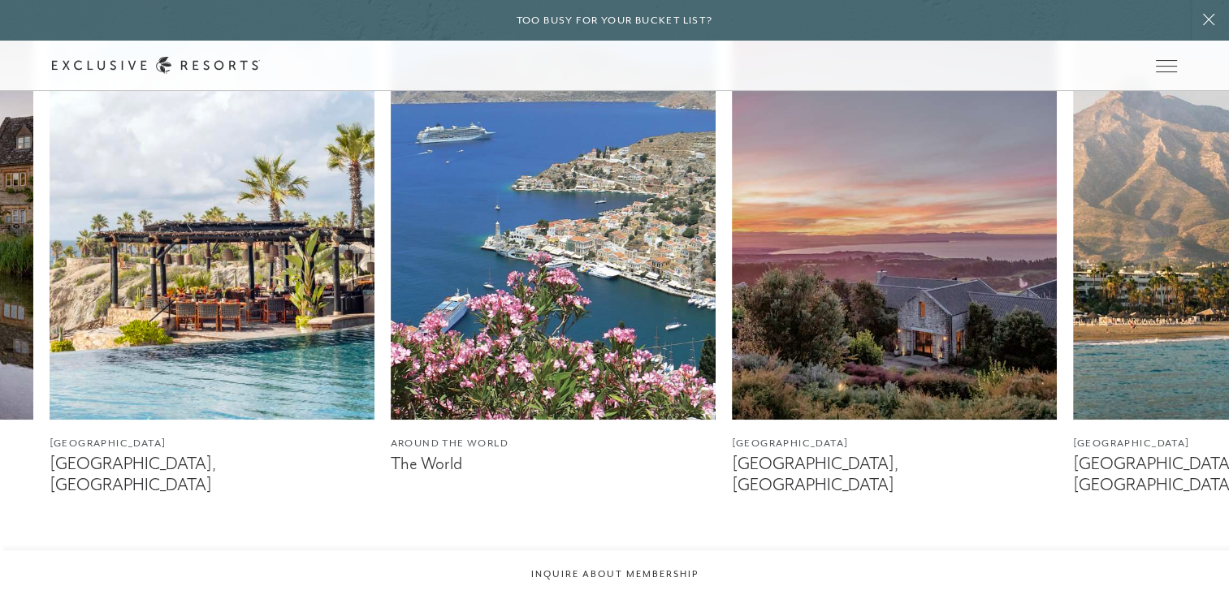
click at [597, 573] on icon at bounding box center [594, 576] width 33 height 6
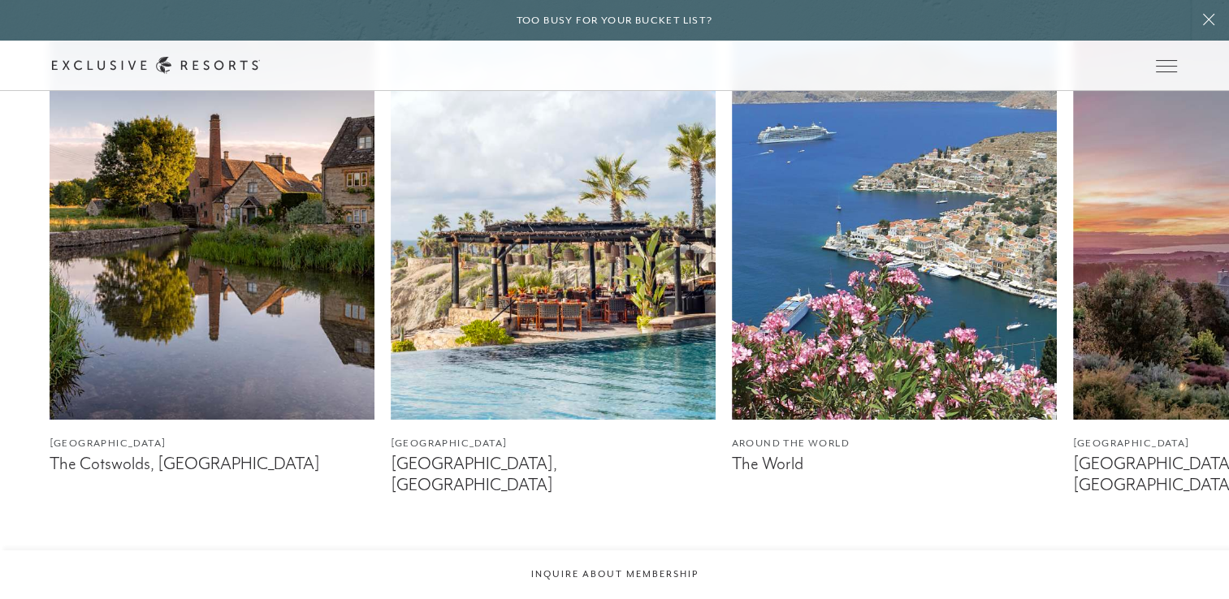
click at [597, 573] on icon at bounding box center [594, 576] width 33 height 6
click at [794, 364] on img at bounding box center [894, 217] width 325 height 406
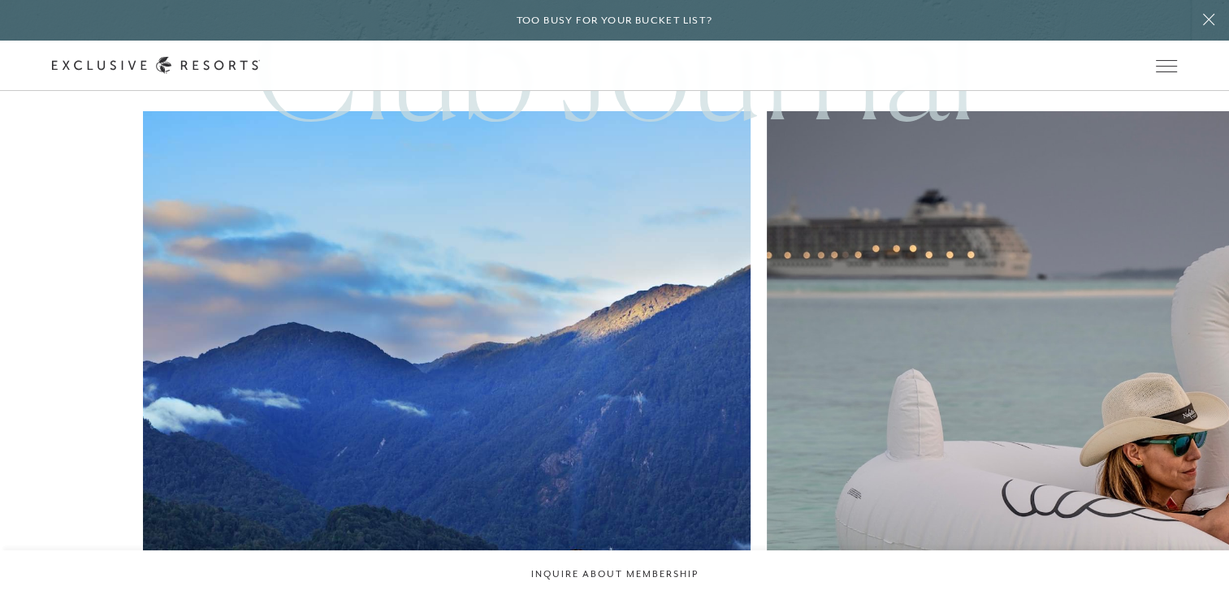
scroll to position [3973, 0]
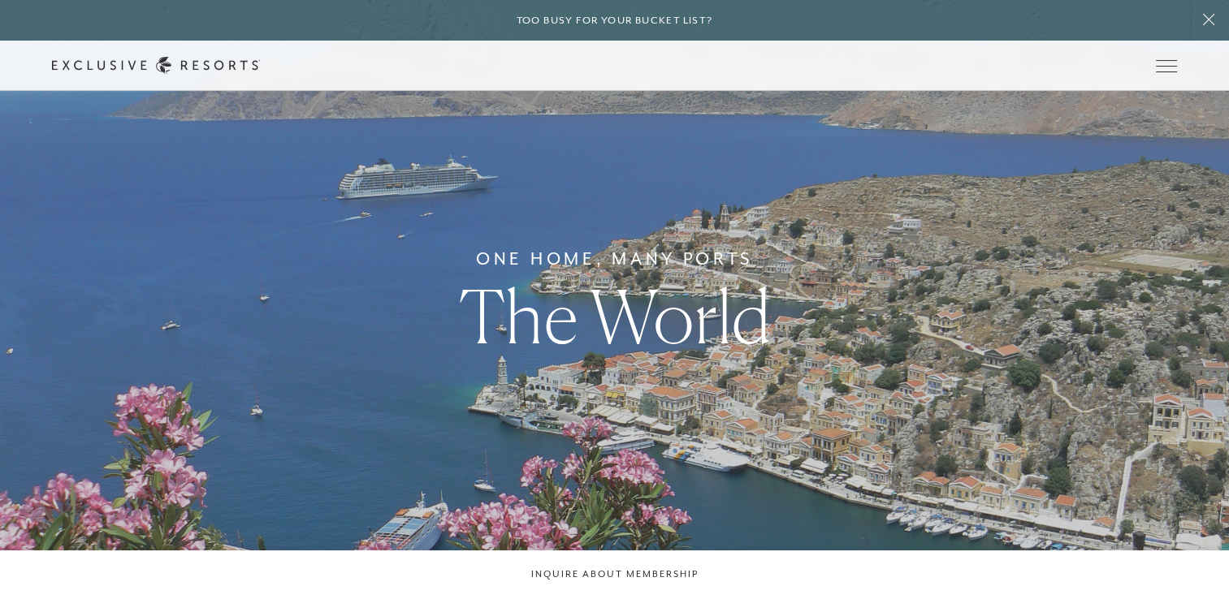
scroll to position [3973, 0]
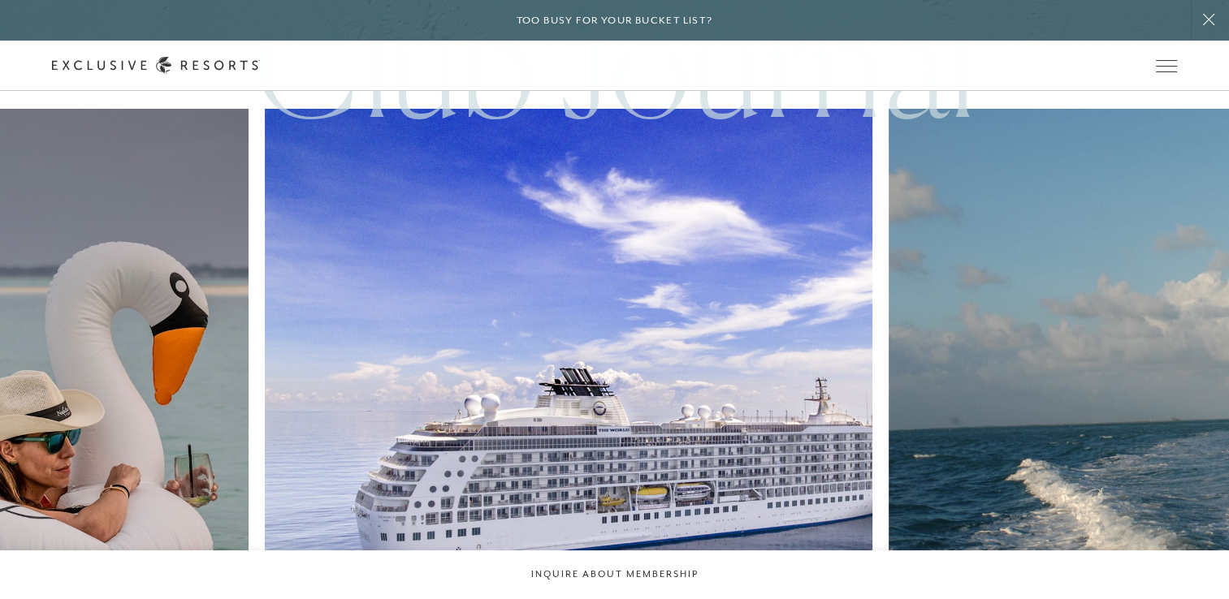
click at [858, 215] on img at bounding box center [1192, 413] width 669 height 669
